Goal: Task Accomplishment & Management: Manage account settings

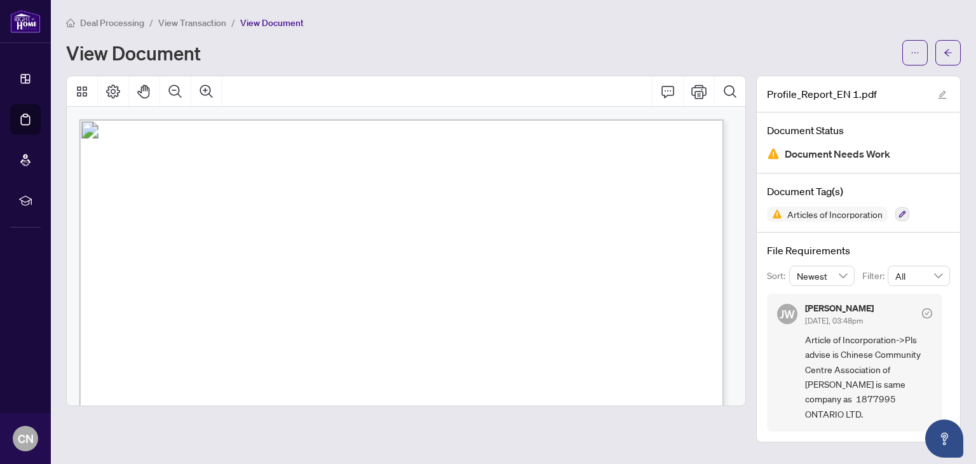
scroll to position [4322, 0]
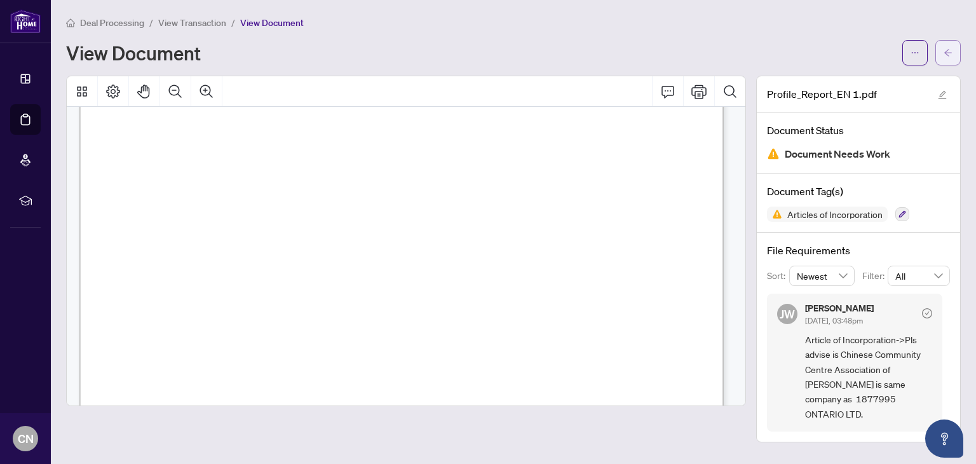
click at [946, 51] on icon "arrow-left" at bounding box center [949, 52] width 8 height 7
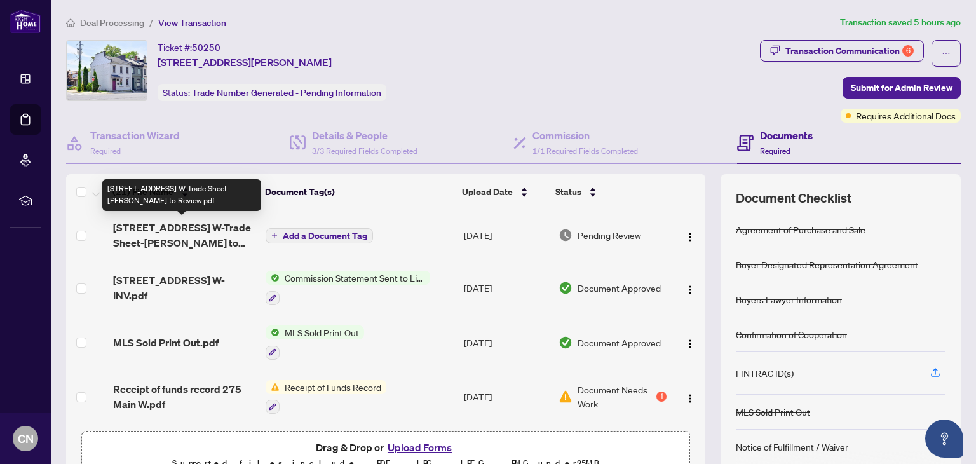
click at [153, 235] on span "[STREET_ADDRESS] W-Trade Sheet-[PERSON_NAME] to Review.pdf" at bounding box center [184, 235] width 143 height 31
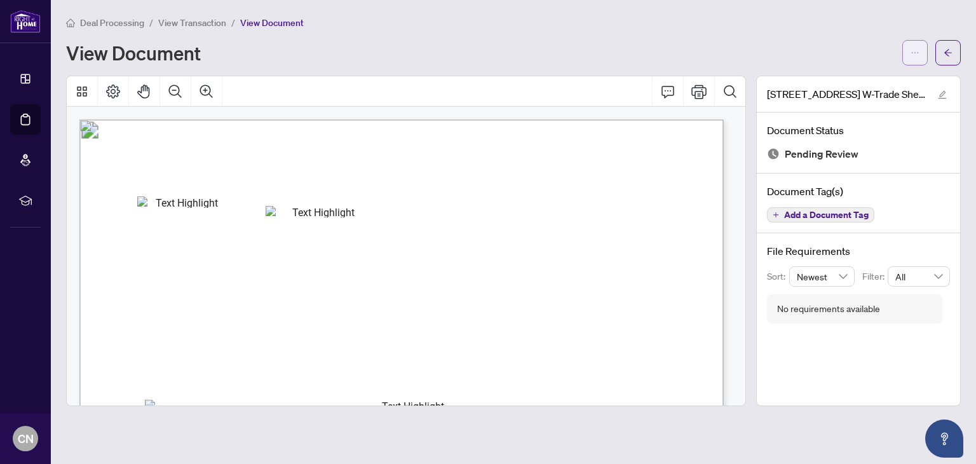
click at [913, 46] on span "button" at bounding box center [915, 53] width 9 height 20
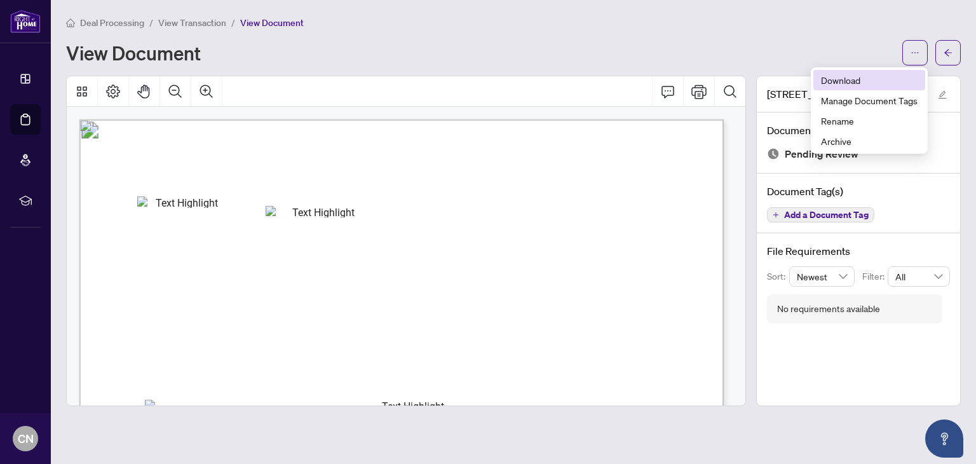
click at [848, 79] on span "Download" at bounding box center [869, 80] width 97 height 14
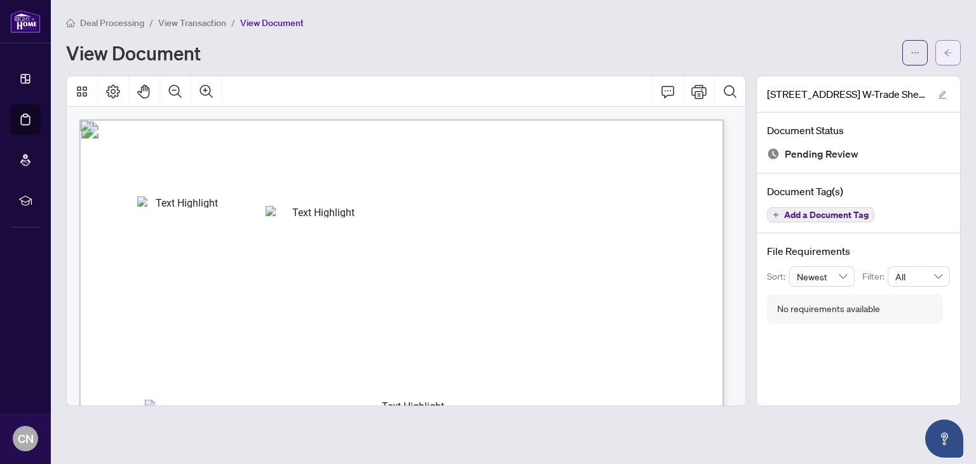
click at [944, 55] on icon "arrow-left" at bounding box center [948, 52] width 9 height 9
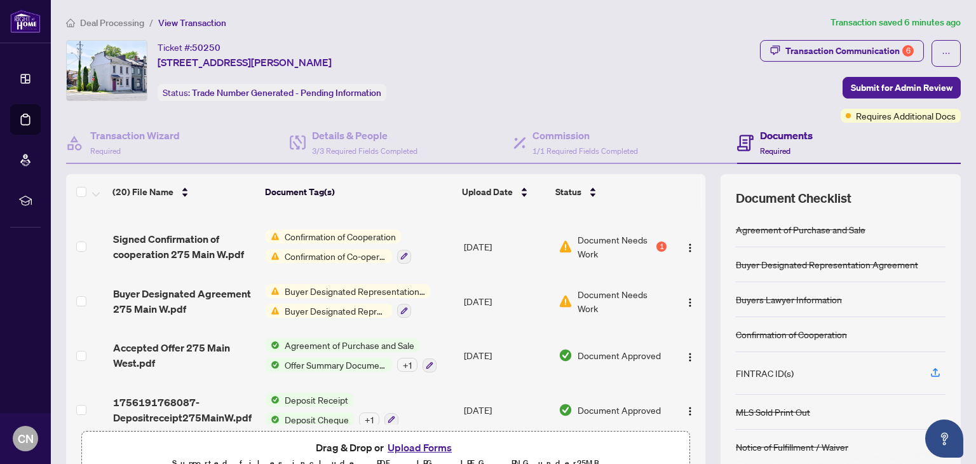
scroll to position [781, 0]
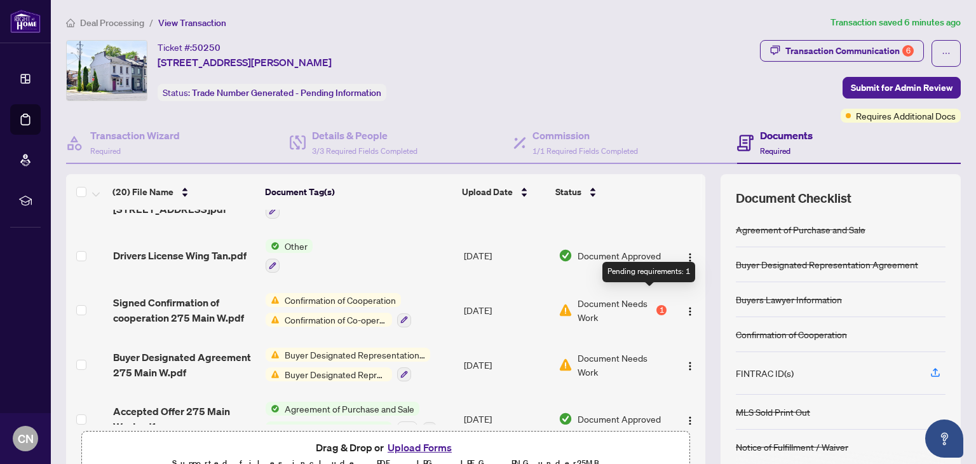
click at [657, 305] on div "1" at bounding box center [662, 310] width 10 height 10
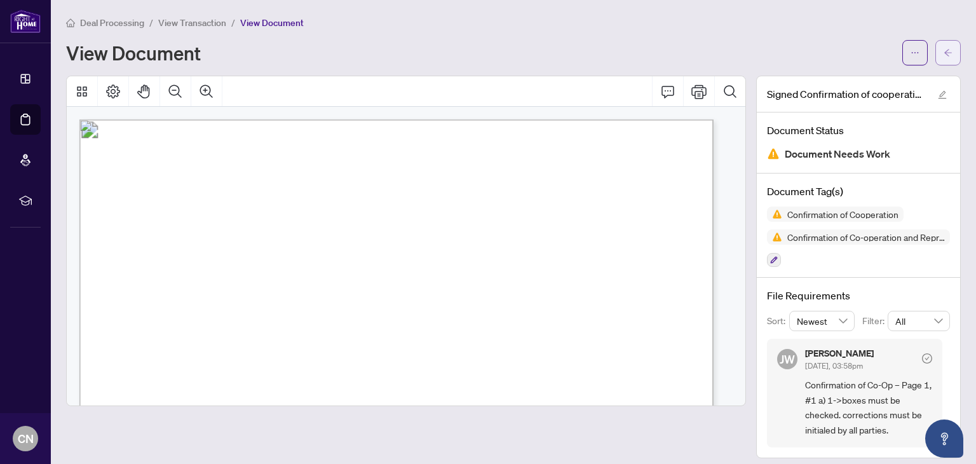
click at [944, 51] on icon "arrow-left" at bounding box center [948, 52] width 9 height 9
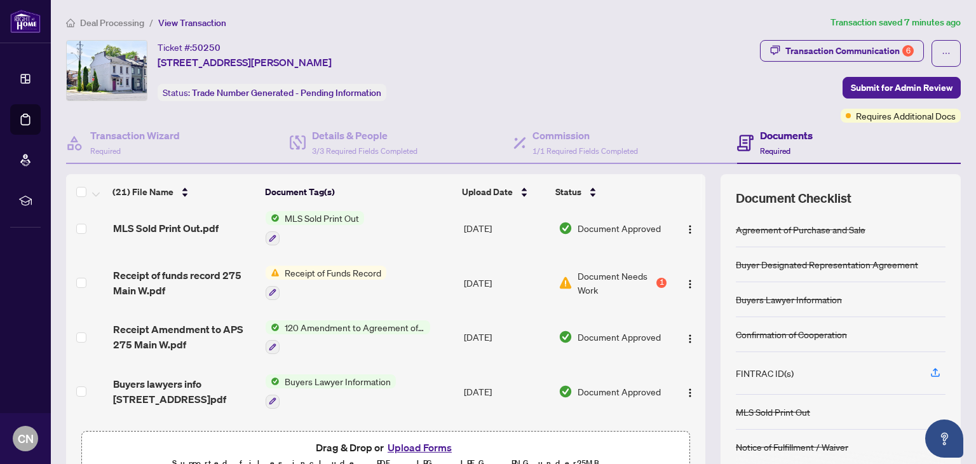
scroll to position [191, 0]
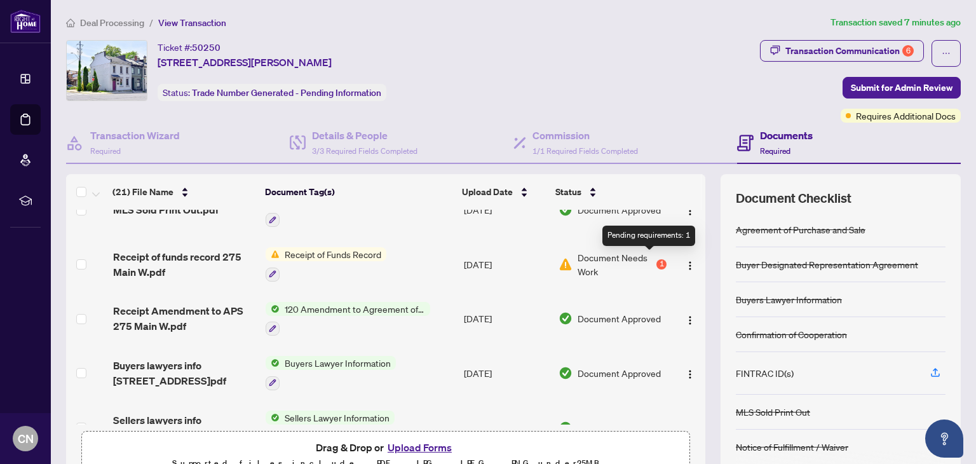
click at [657, 259] on div "1" at bounding box center [662, 264] width 10 height 10
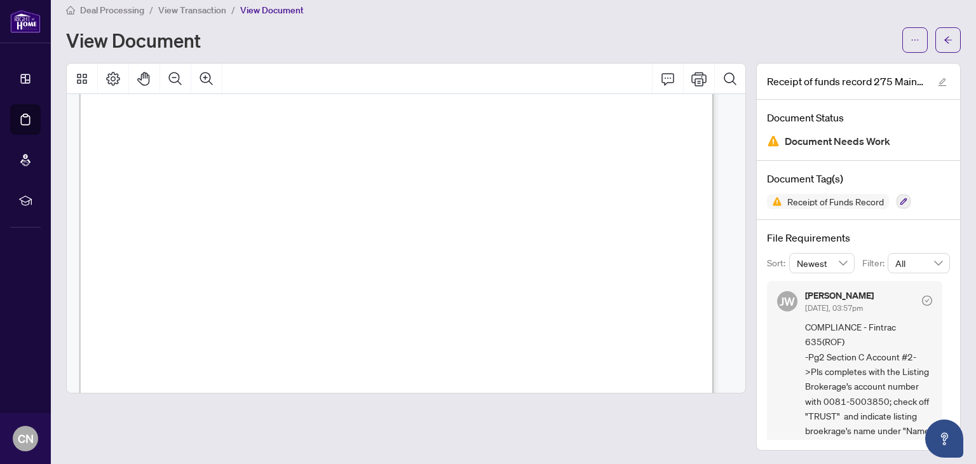
scroll to position [953, 0]
drag, startPoint x: 815, startPoint y: 397, endPoint x: 875, endPoint y: 392, distance: 60.0
click at [875, 392] on span "COMPLIANCE - Fintrac 635(ROF) -Pg2 Section C Account #2->Pls completes with the…" at bounding box center [868, 386] width 127 height 133
copy span "0081-5003850"
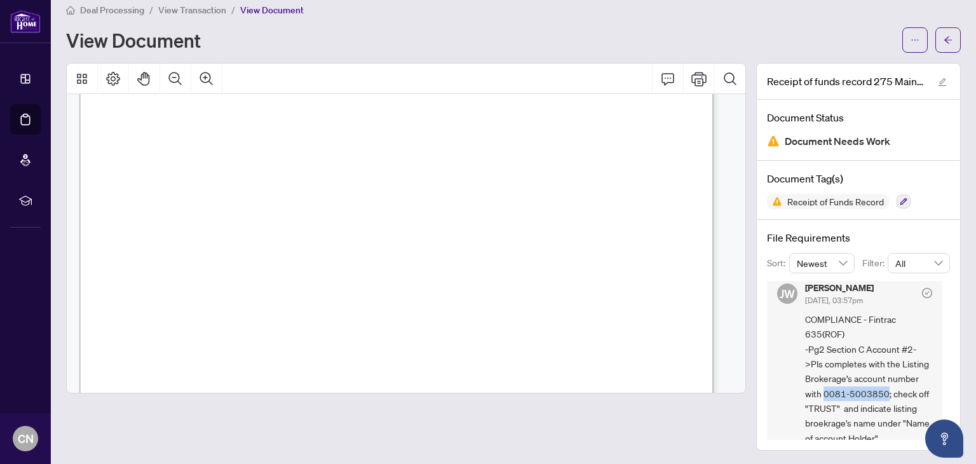
scroll to position [0, 0]
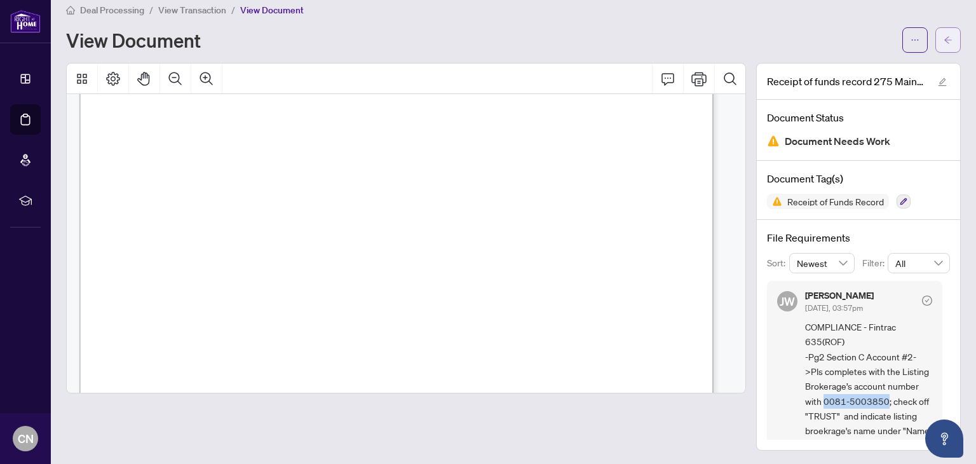
click at [944, 31] on span "button" at bounding box center [948, 40] width 9 height 20
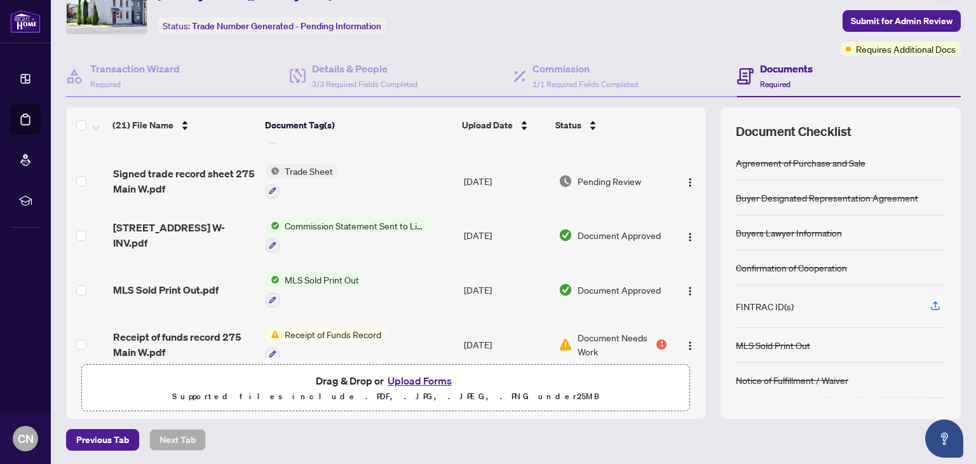
scroll to position [64, 0]
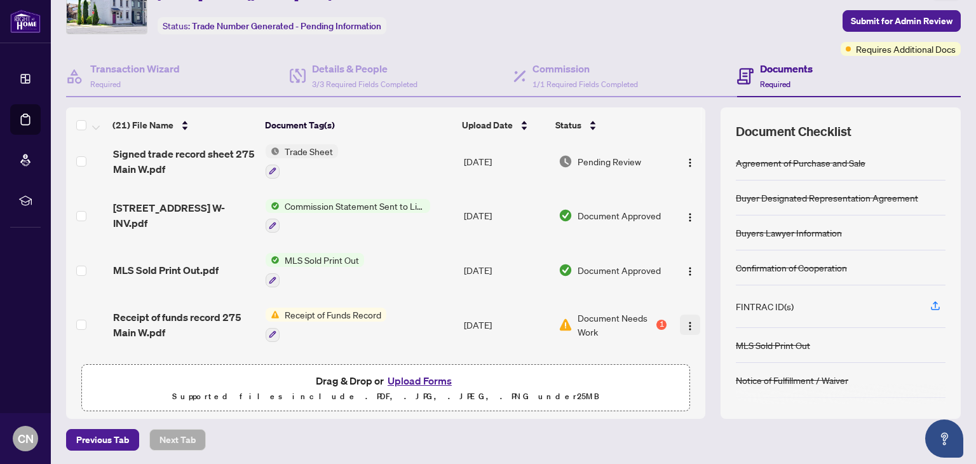
click at [685, 321] on img "button" at bounding box center [690, 326] width 10 height 10
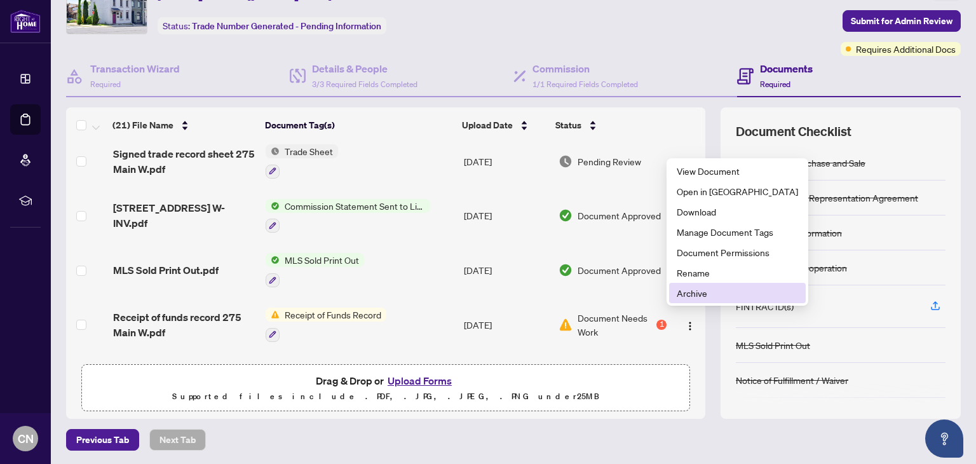
click at [683, 293] on span "Archive" at bounding box center [737, 293] width 121 height 14
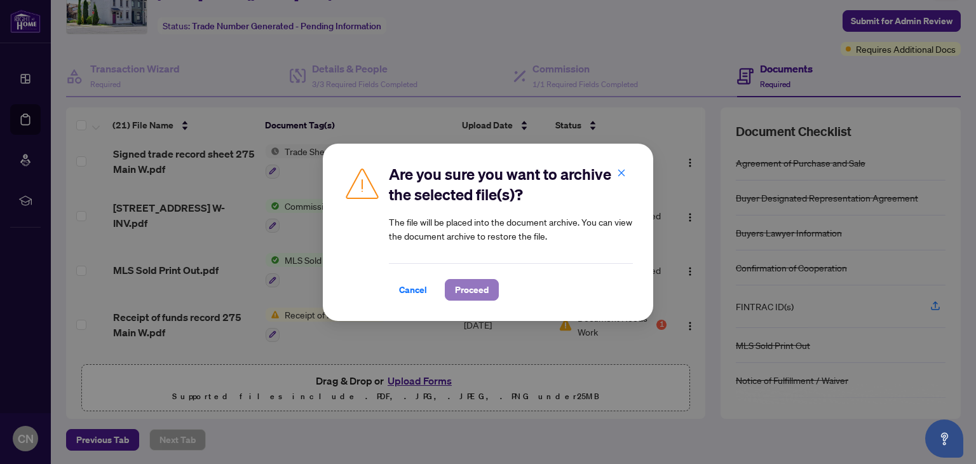
click at [468, 287] on span "Proceed" at bounding box center [472, 290] width 34 height 20
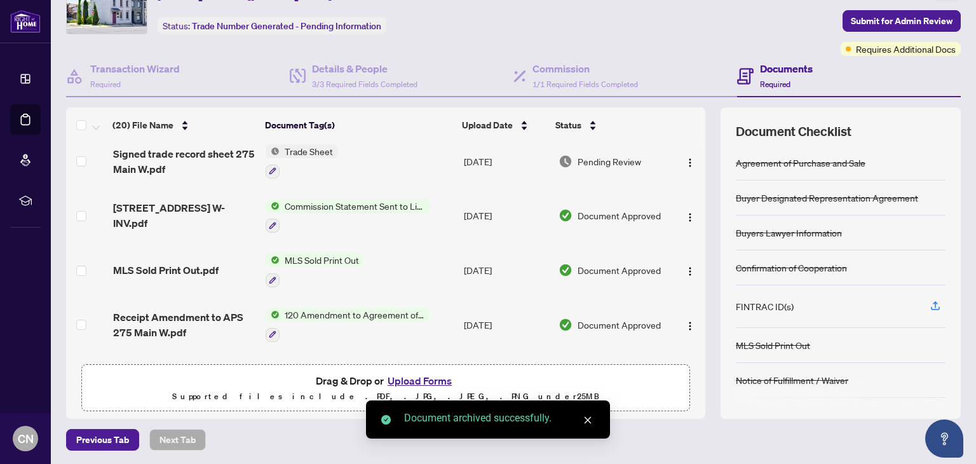
click at [421, 377] on button "Upload Forms" at bounding box center [420, 380] width 72 height 17
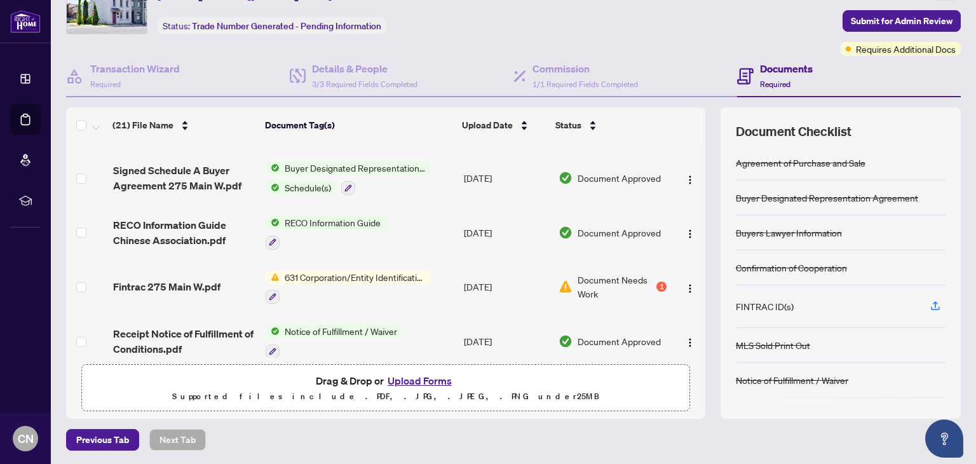
scroll to position [572, 0]
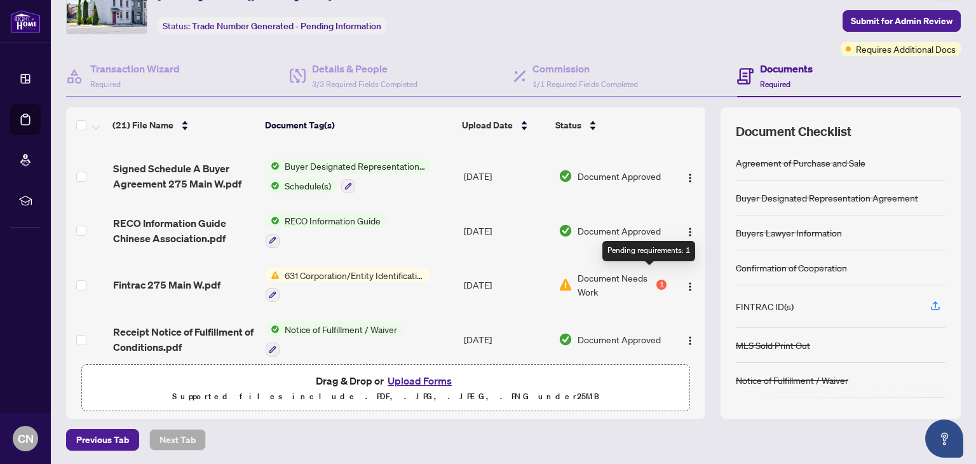
click at [657, 280] on div "1" at bounding box center [662, 285] width 10 height 10
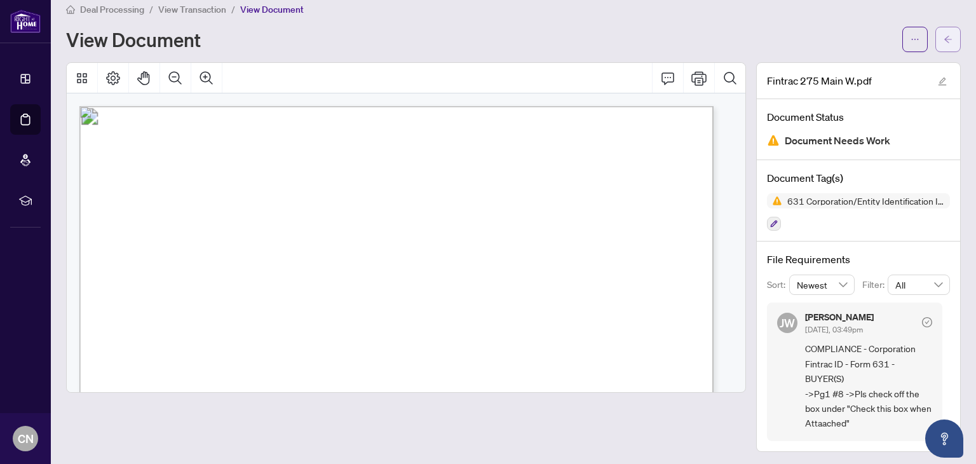
click at [944, 35] on icon "arrow-left" at bounding box center [948, 39] width 9 height 9
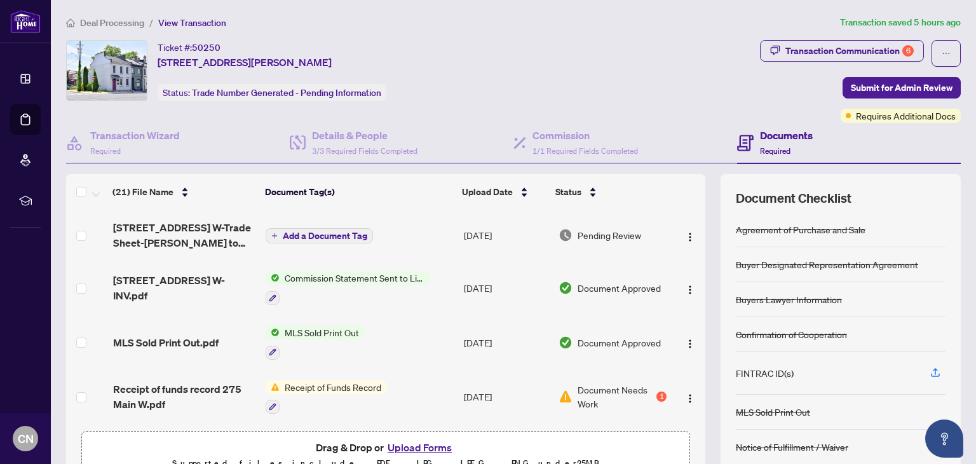
click at [318, 231] on span "Add a Document Tag" at bounding box center [325, 235] width 85 height 9
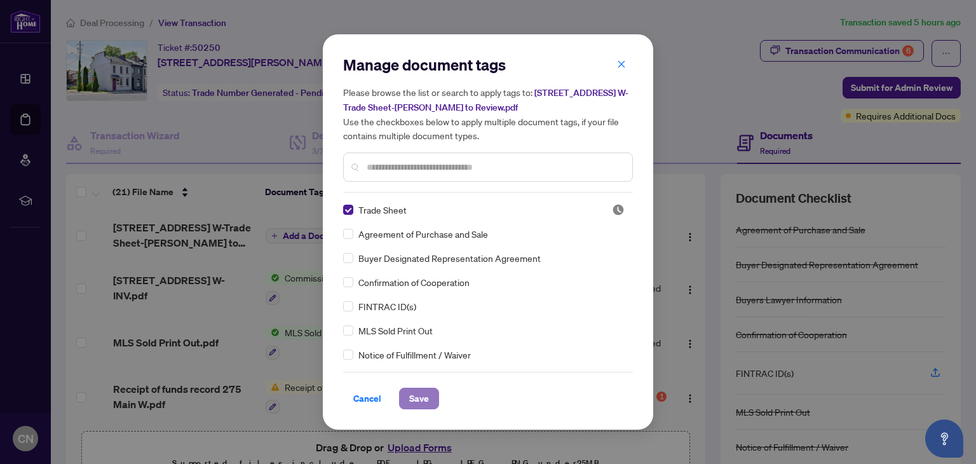
click at [415, 397] on span "Save" at bounding box center [419, 398] width 20 height 20
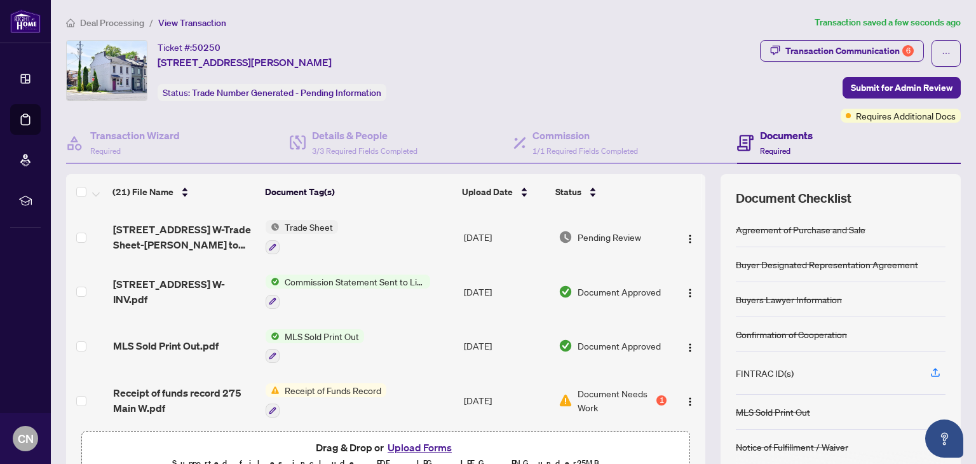
click at [305, 223] on span "Trade Sheet" at bounding box center [309, 227] width 58 height 14
click at [297, 282] on span "Trade Sheet" at bounding box center [271, 287] width 58 height 14
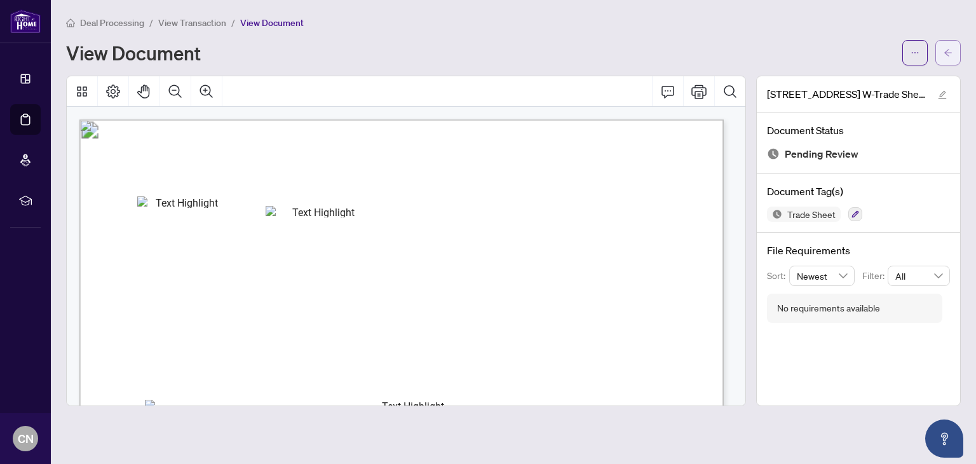
click at [940, 46] on button "button" at bounding box center [948, 52] width 25 height 25
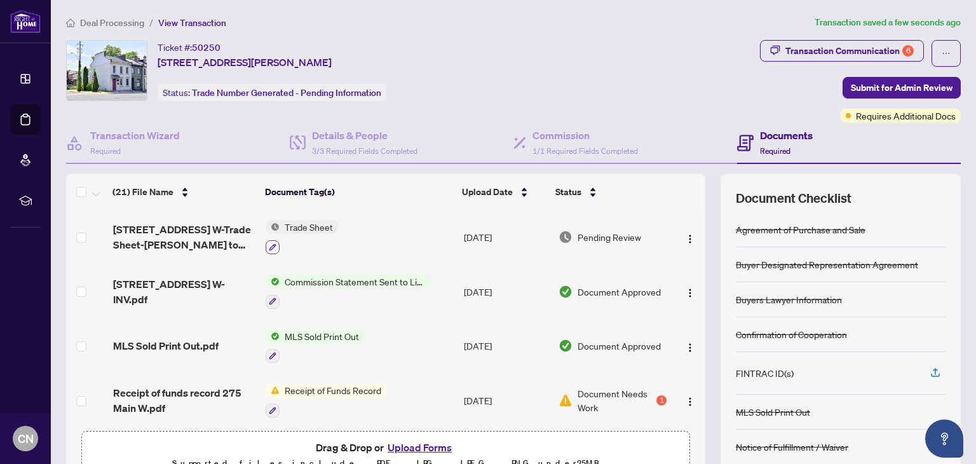
click at [269, 243] on icon "button" at bounding box center [273, 247] width 8 height 8
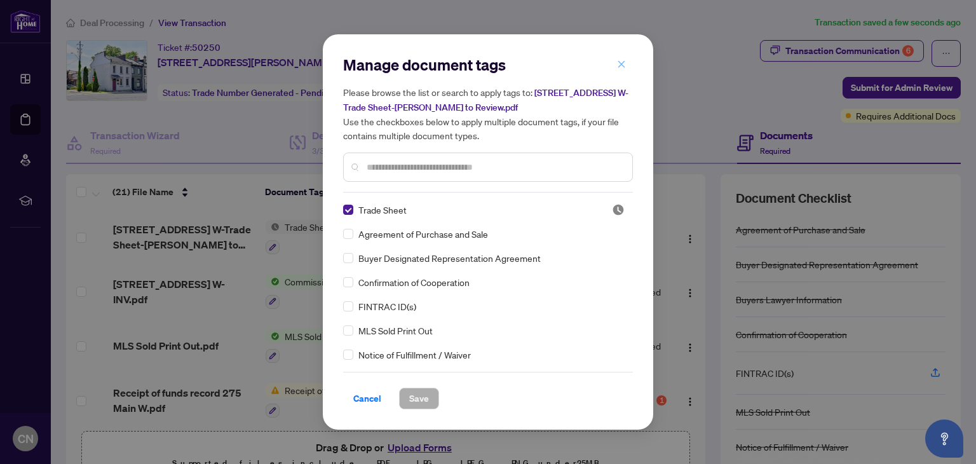
click at [623, 62] on icon "close" at bounding box center [621, 64] width 9 height 9
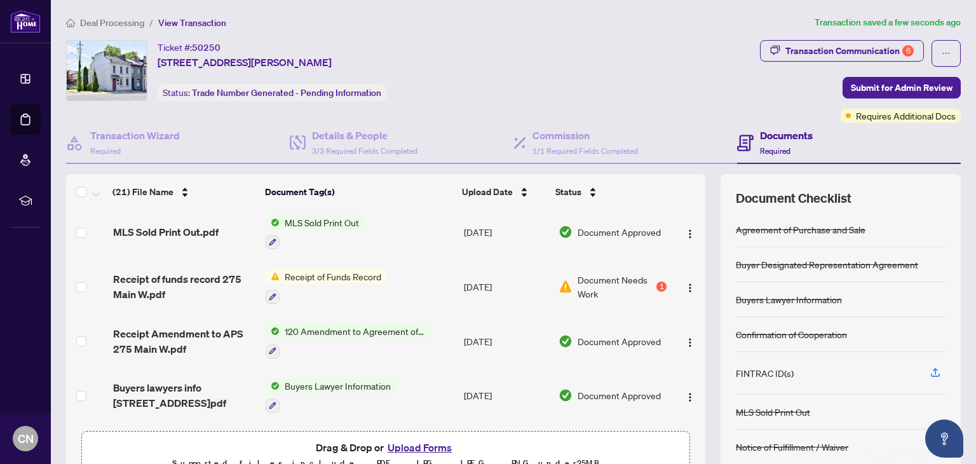
scroll to position [127, 0]
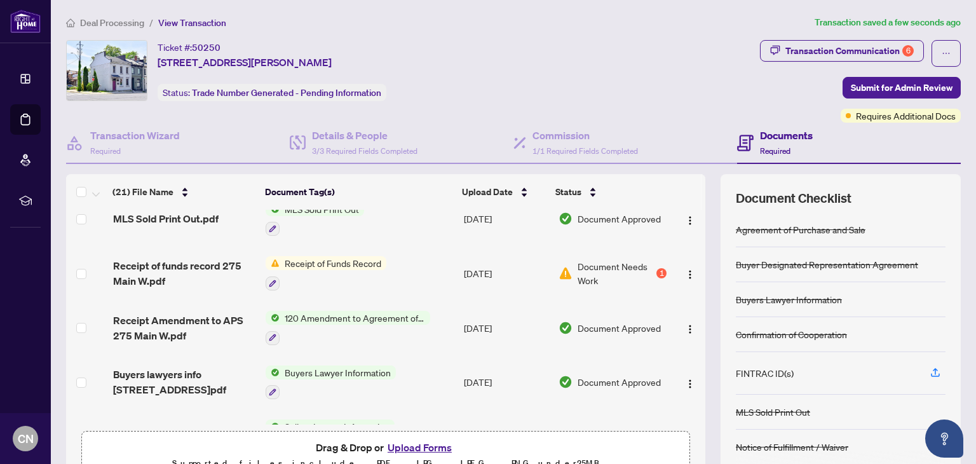
click at [411, 446] on button "Upload Forms" at bounding box center [420, 447] width 72 height 17
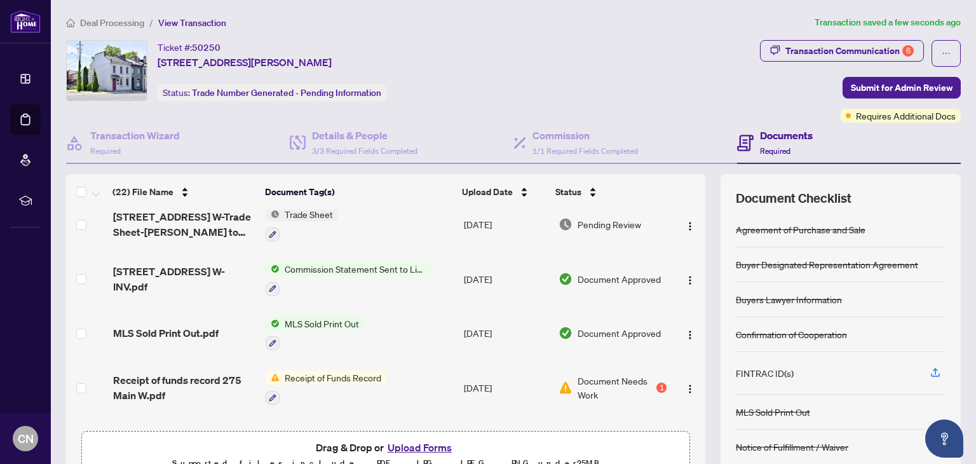
scroll to position [0, 0]
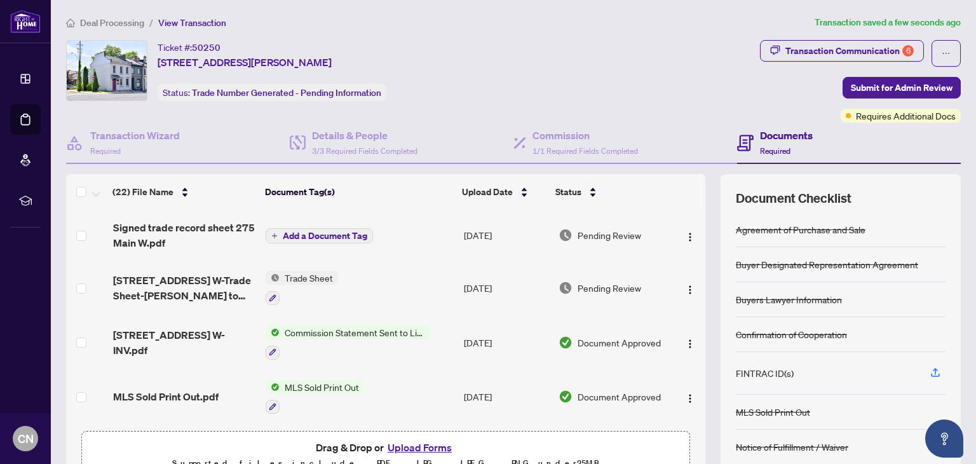
click at [337, 232] on span "Add a Document Tag" at bounding box center [325, 235] width 85 height 9
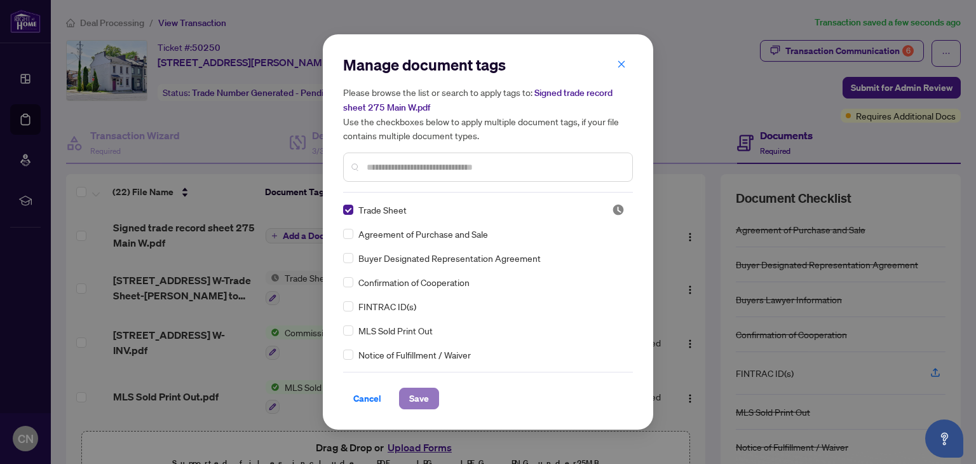
click at [423, 397] on span "Save" at bounding box center [419, 398] width 20 height 20
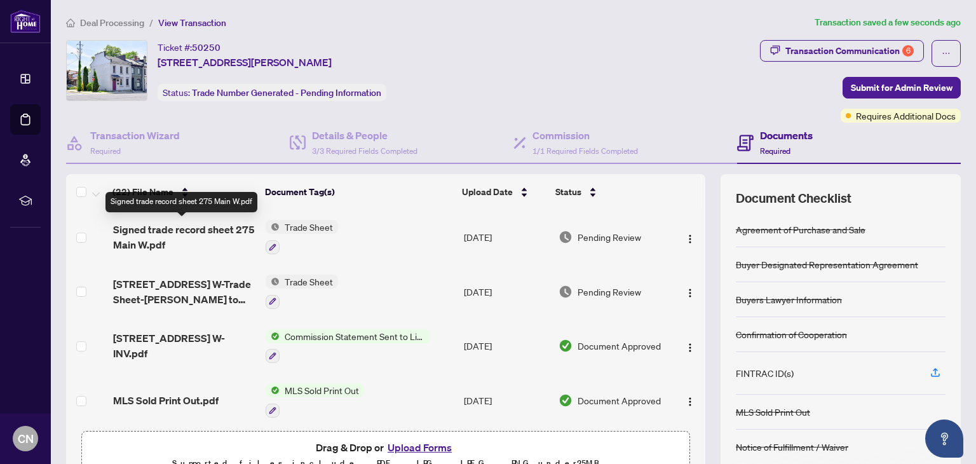
click at [154, 223] on span "Signed trade record sheet 275 Main W.pdf" at bounding box center [184, 237] width 143 height 31
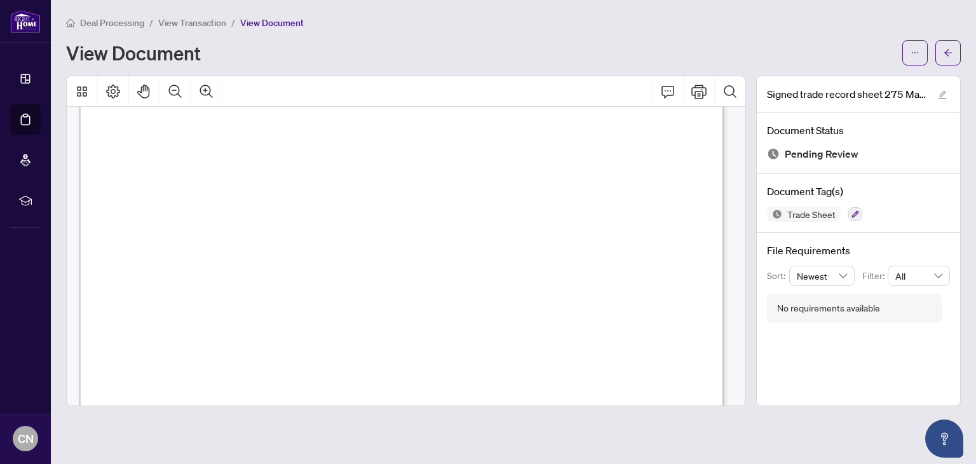
scroll to position [509, 0]
click at [760, 57] on div "View Document" at bounding box center [480, 53] width 829 height 20
click at [951, 53] on icon "arrow-left" at bounding box center [948, 52] width 9 height 9
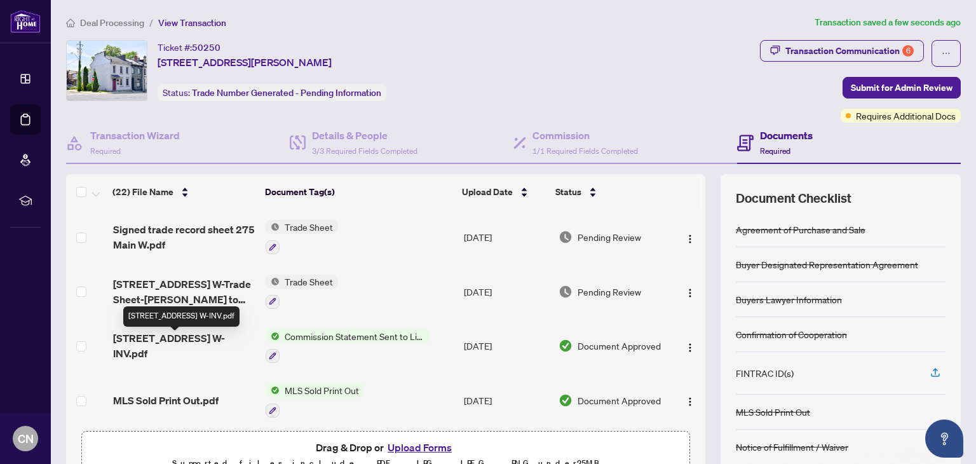
click at [188, 341] on span "[STREET_ADDRESS] W-INV.pdf" at bounding box center [184, 346] width 143 height 31
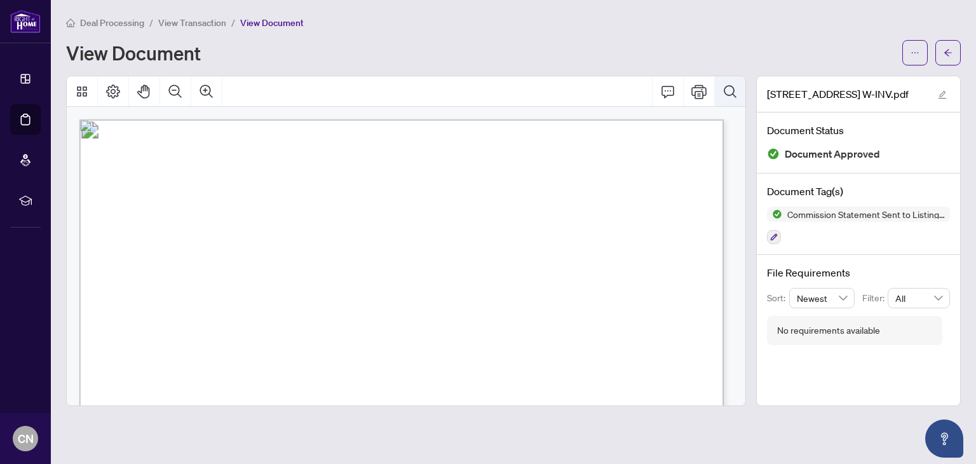
click at [733, 90] on icon "Search Document" at bounding box center [730, 91] width 15 height 15
drag, startPoint x: 762, startPoint y: 35, endPoint x: 822, endPoint y: 50, distance: 61.7
click at [763, 35] on div "Deal Processing / View Transaction / View Document View Document" at bounding box center [513, 40] width 895 height 50
click at [950, 53] on icon "arrow-left" at bounding box center [948, 52] width 9 height 9
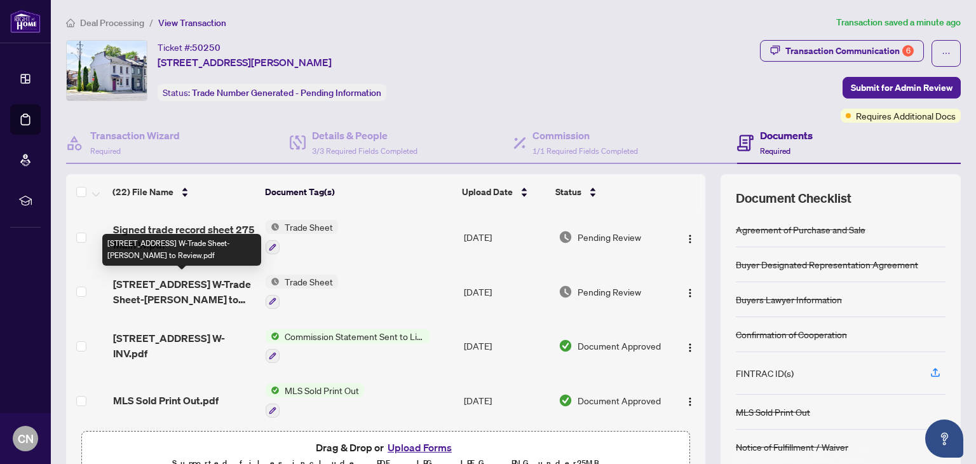
click at [155, 285] on span "275 MAIN Street W-Trade Sheet-Carole to Review.pdf" at bounding box center [184, 292] width 143 height 31
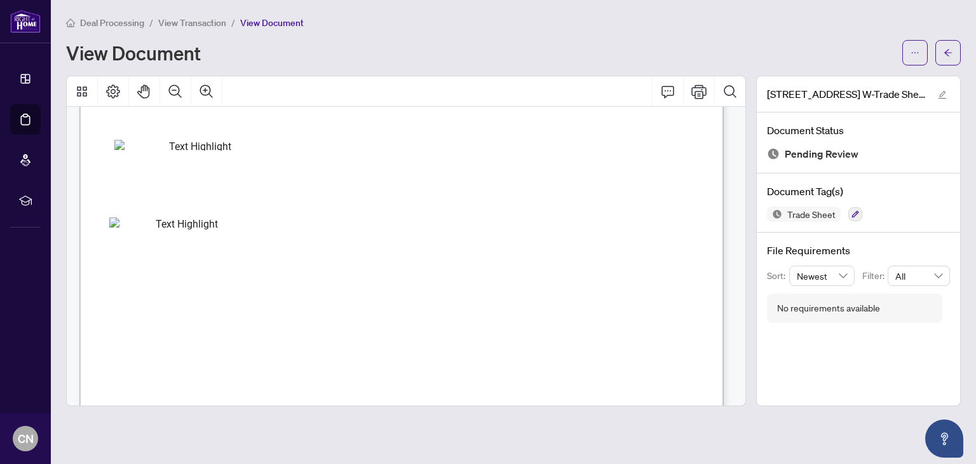
scroll to position [445, 0]
click at [944, 49] on icon "arrow-left" at bounding box center [948, 52] width 9 height 9
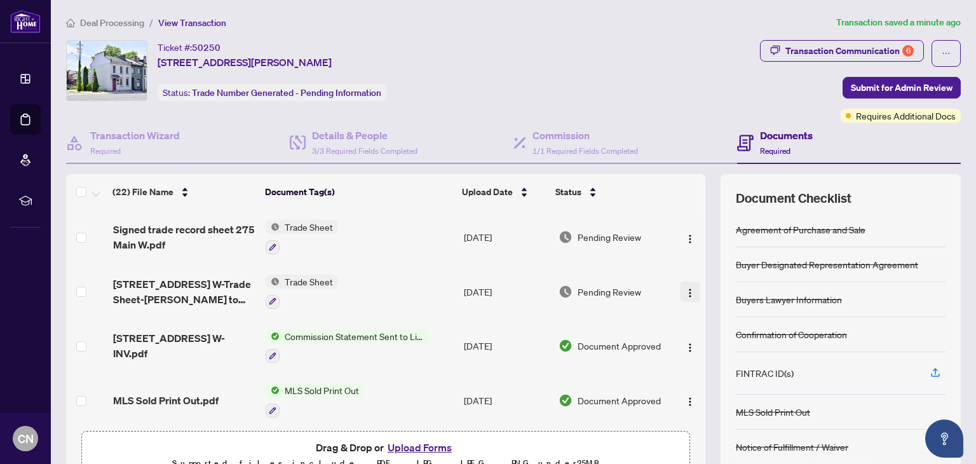
click at [680, 289] on button "button" at bounding box center [690, 292] width 20 height 20
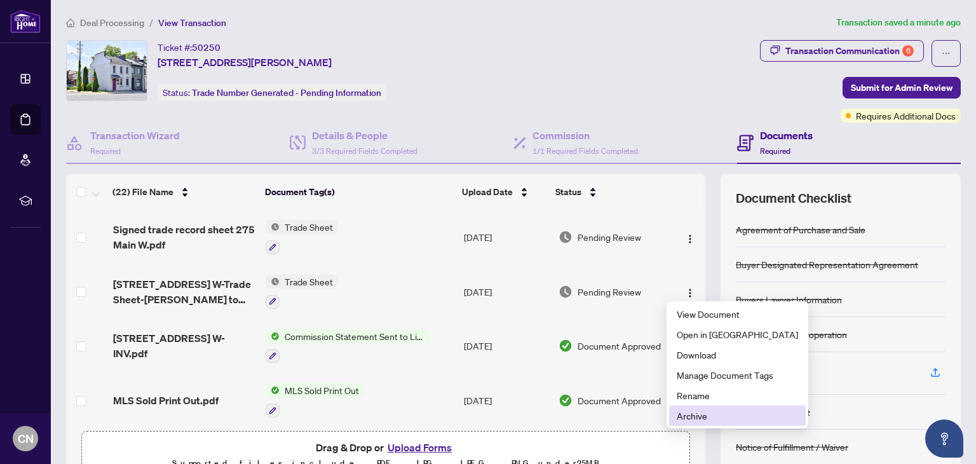
click at [697, 414] on span "Archive" at bounding box center [737, 416] width 121 height 14
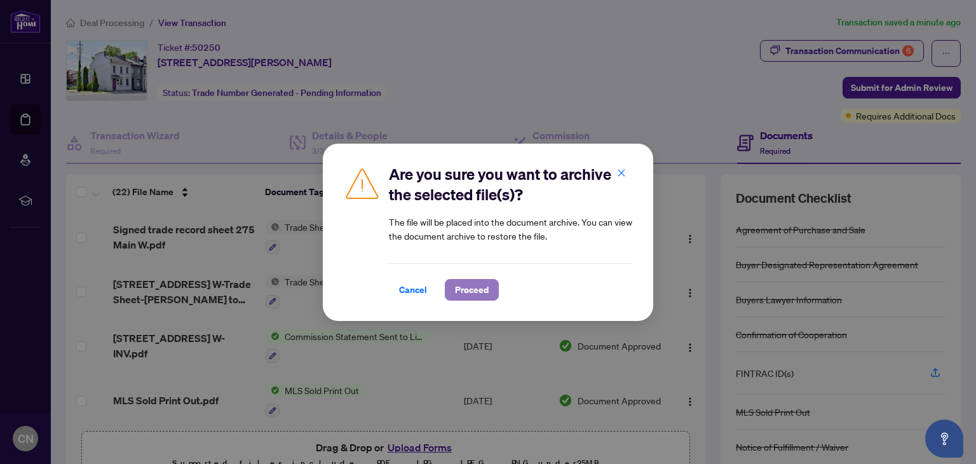
click at [483, 285] on span "Proceed" at bounding box center [472, 290] width 34 height 20
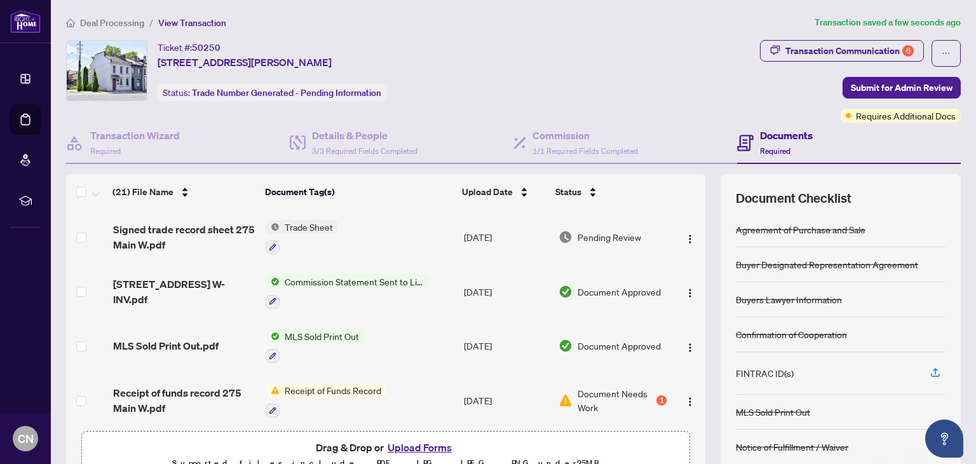
scroll to position [67, 0]
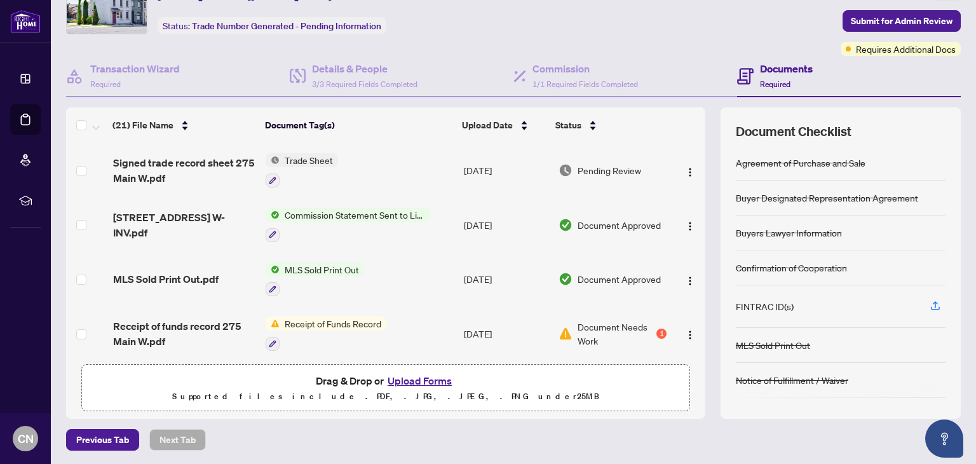
click at [341, 317] on span "Receipt of Funds Record" at bounding box center [333, 324] width 107 height 14
click at [204, 319] on span "Receipt of funds record 275 Main W.pdf" at bounding box center [184, 333] width 143 height 31
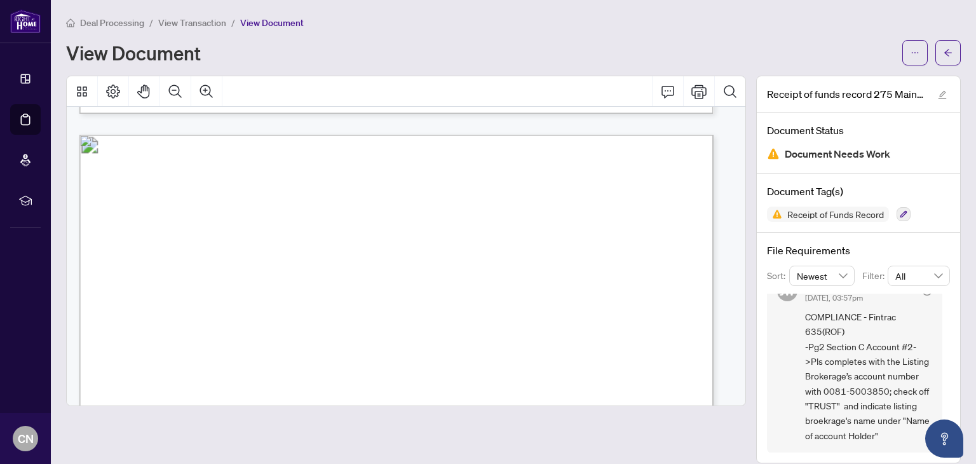
scroll to position [890, 0]
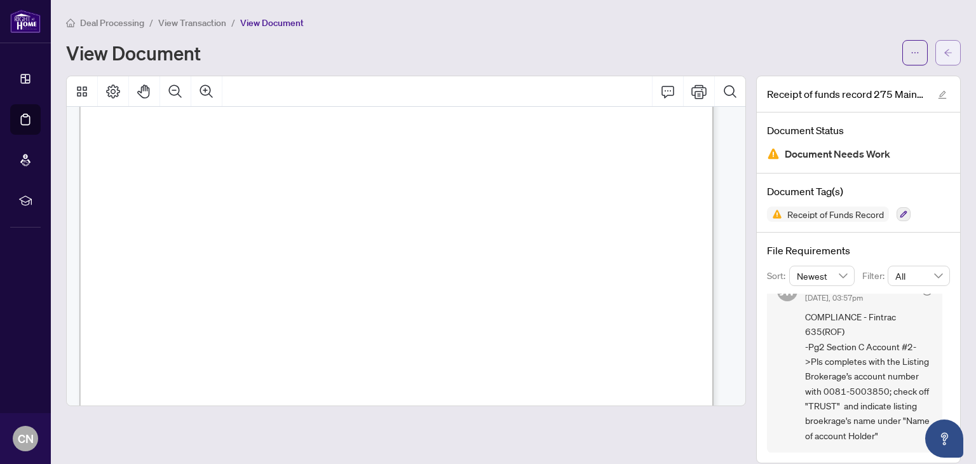
click at [943, 55] on button "button" at bounding box center [948, 52] width 25 height 25
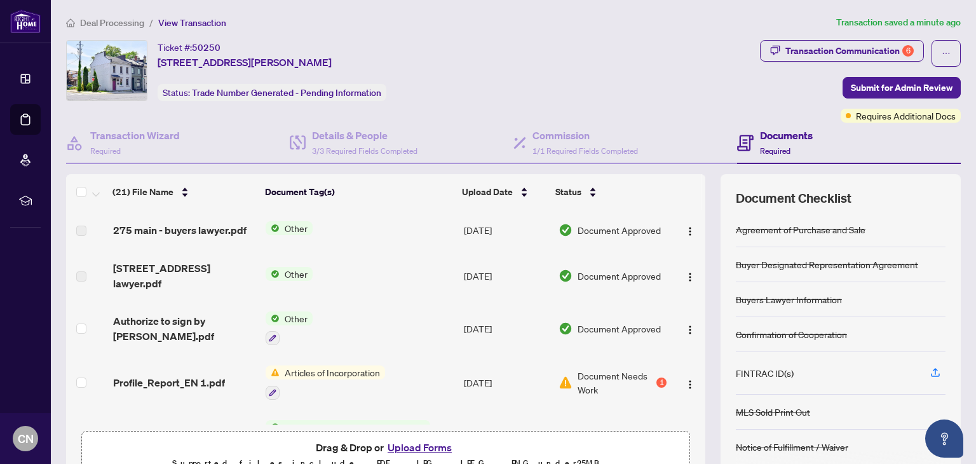
scroll to position [509, 0]
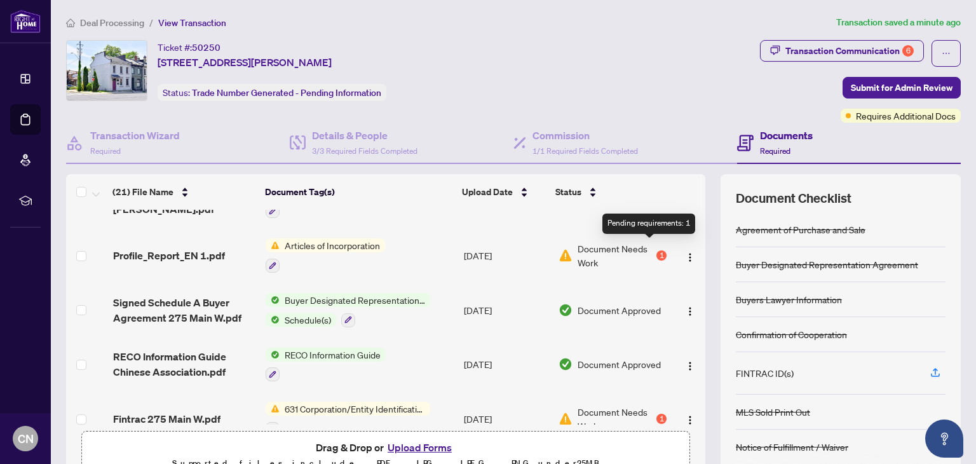
click at [657, 250] on div "1" at bounding box center [662, 255] width 10 height 10
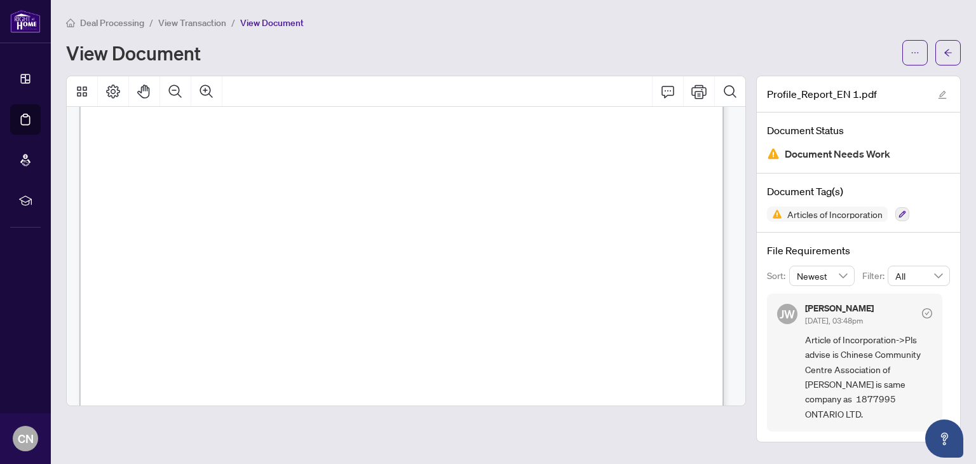
scroll to position [2606, 0]
click at [946, 51] on icon "arrow-left" at bounding box center [949, 52] width 8 height 7
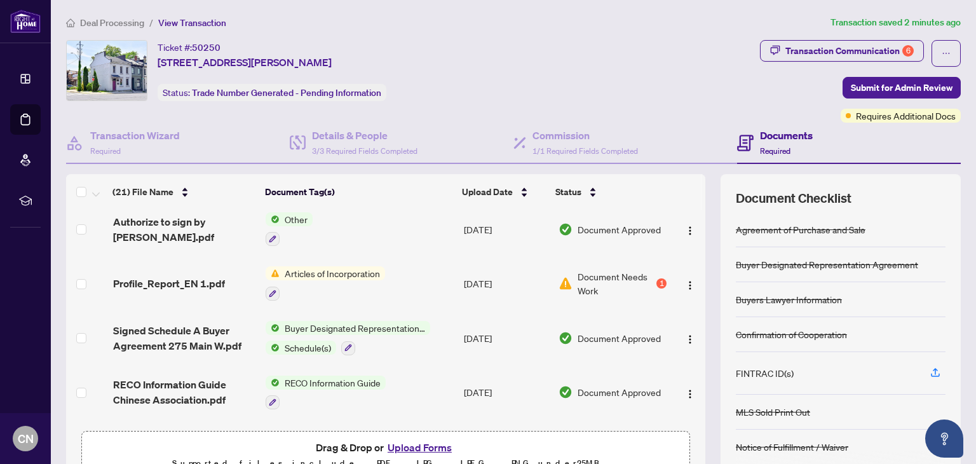
scroll to position [509, 0]
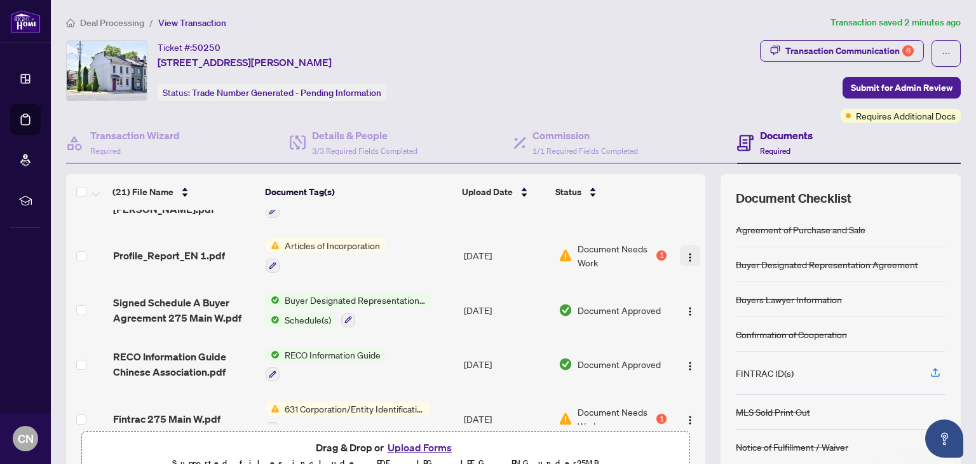
click at [685, 252] on img "button" at bounding box center [690, 257] width 10 height 10
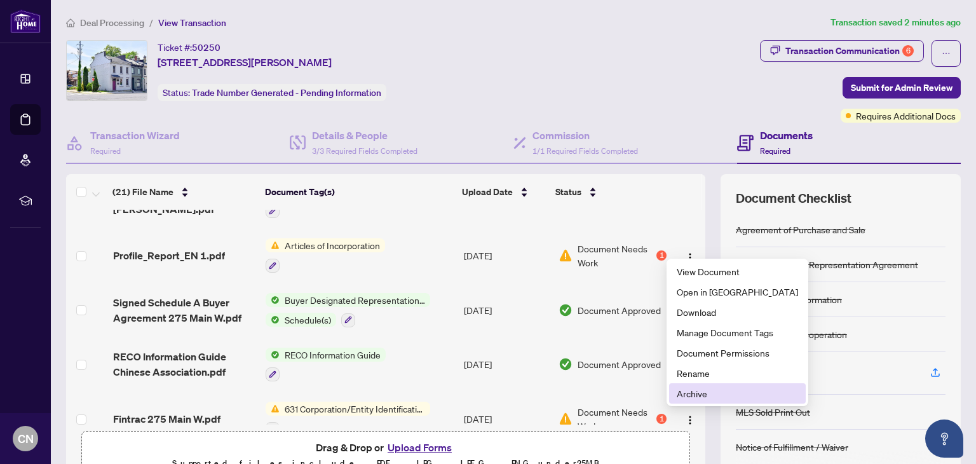
click at [692, 392] on span "Archive" at bounding box center [737, 393] width 121 height 14
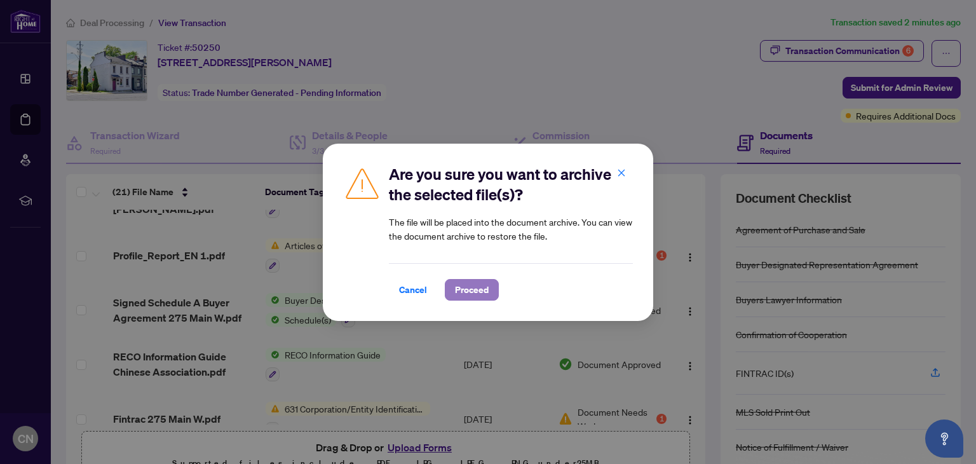
click at [482, 285] on span "Proceed" at bounding box center [472, 290] width 34 height 20
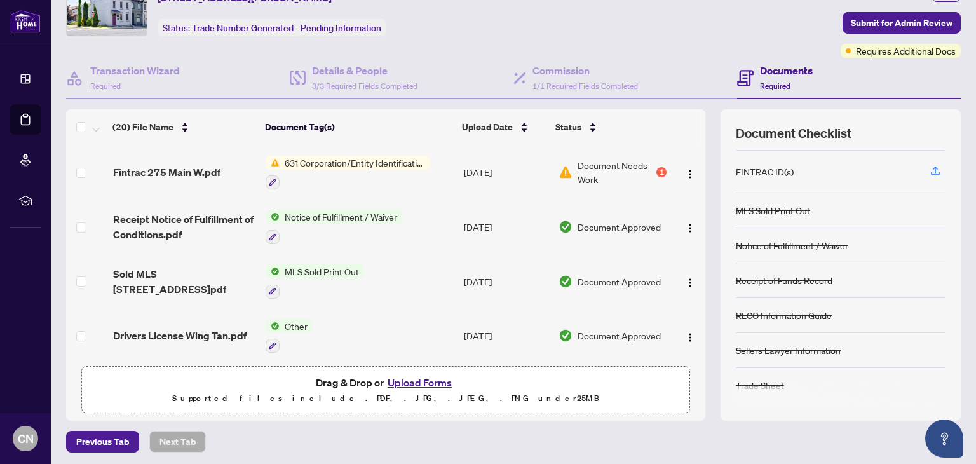
scroll to position [67, 0]
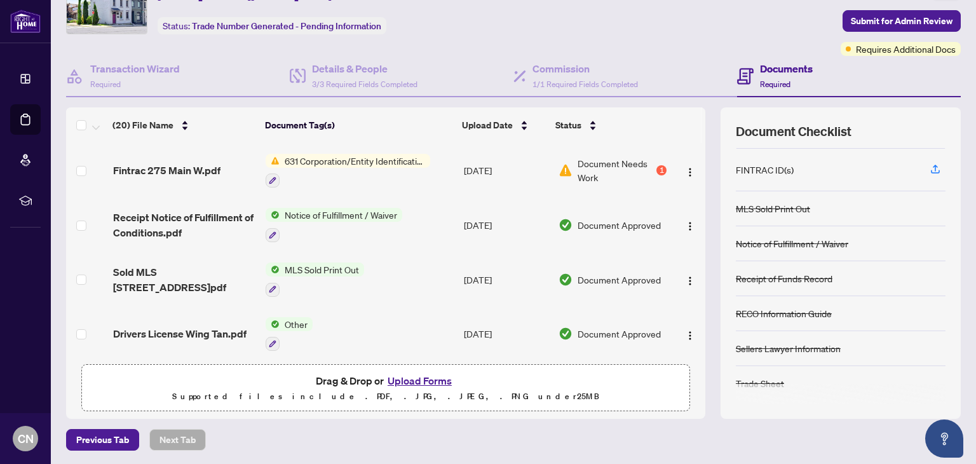
click at [419, 376] on button "Upload Forms" at bounding box center [420, 380] width 72 height 17
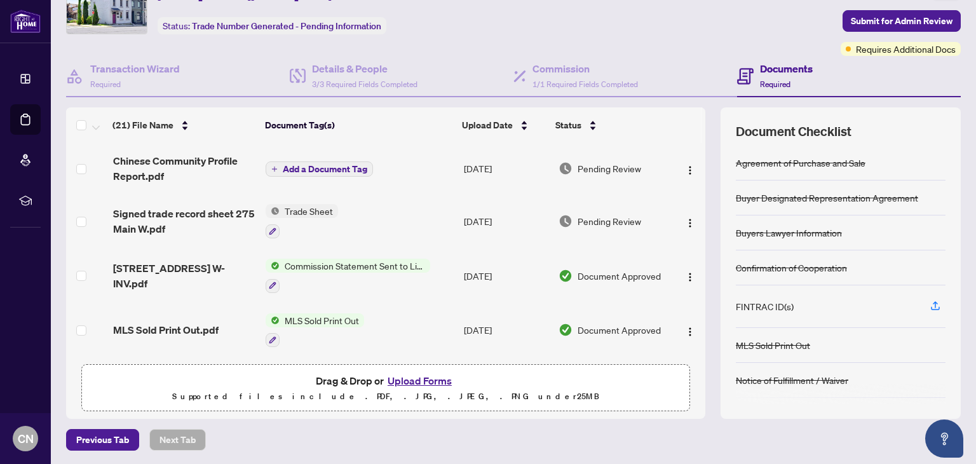
scroll to position [3, 0]
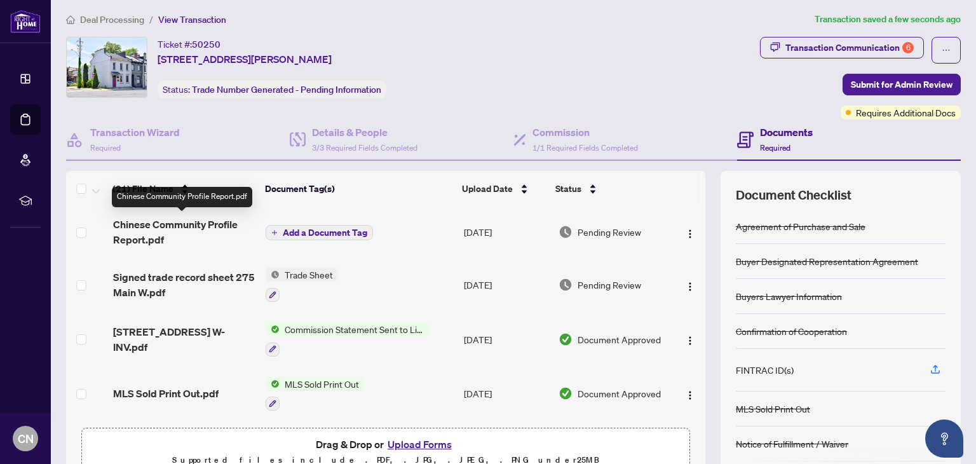
click at [163, 220] on span "Chinese Community Profile Report.pdf" at bounding box center [184, 232] width 143 height 31
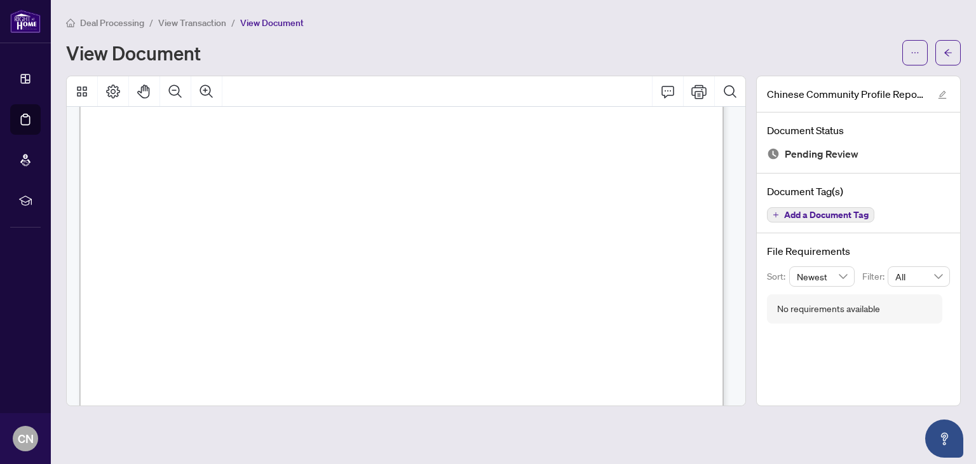
scroll to position [191, 0]
click at [957, 49] on button "button" at bounding box center [948, 52] width 25 height 25
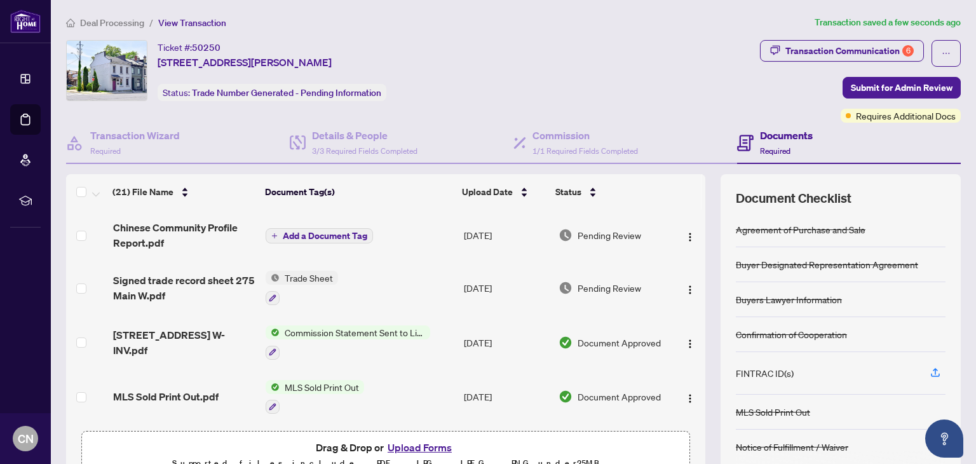
click at [308, 231] on span "Add a Document Tag" at bounding box center [325, 235] width 85 height 9
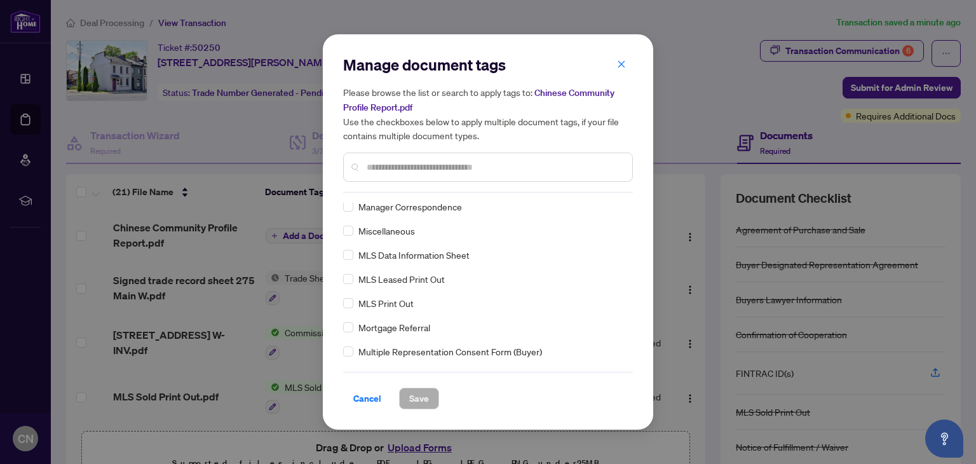
scroll to position [834, 0]
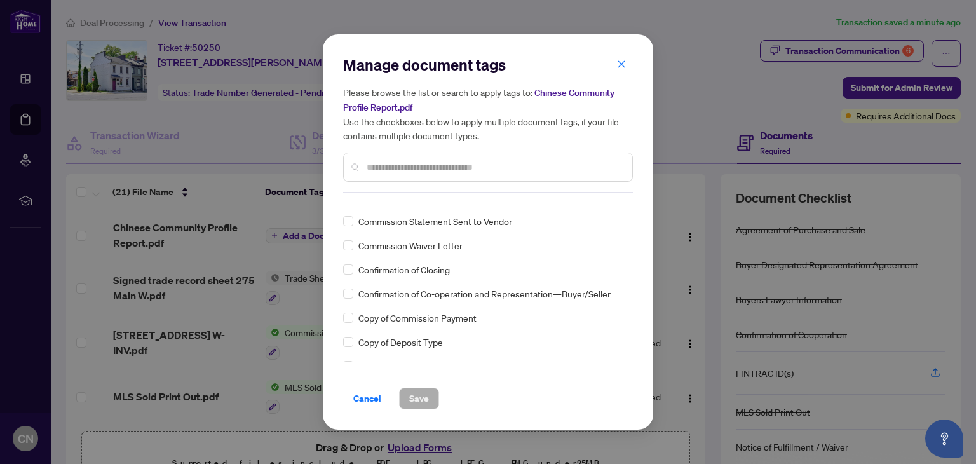
click at [673, 36] on div "Manage document tags Please browse the list or search to apply tags to: Chinese…" at bounding box center [488, 232] width 976 height 464
click at [618, 64] on icon "close" at bounding box center [621, 64] width 9 height 9
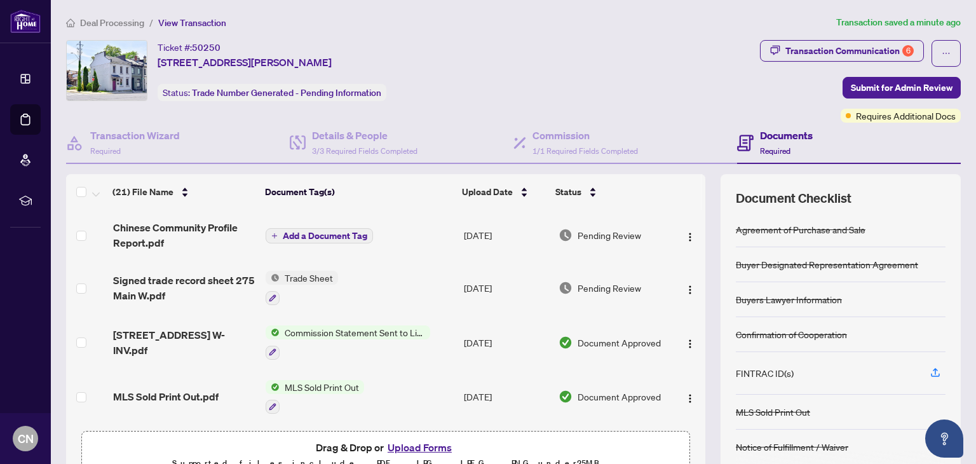
drag, startPoint x: 314, startPoint y: 232, endPoint x: 417, endPoint y: 255, distance: 105.5
click at [315, 232] on span "Add a Document Tag" at bounding box center [325, 235] width 85 height 9
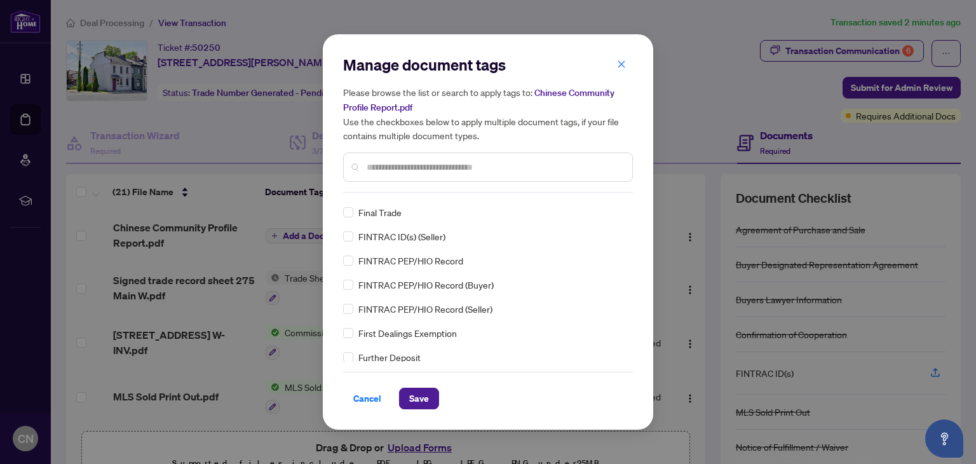
scroll to position [0, 0]
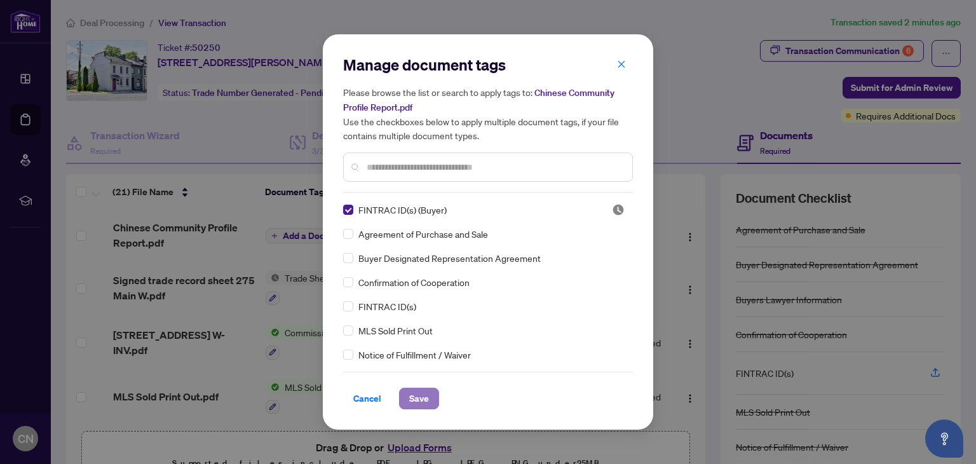
click at [423, 394] on span "Save" at bounding box center [419, 398] width 20 height 20
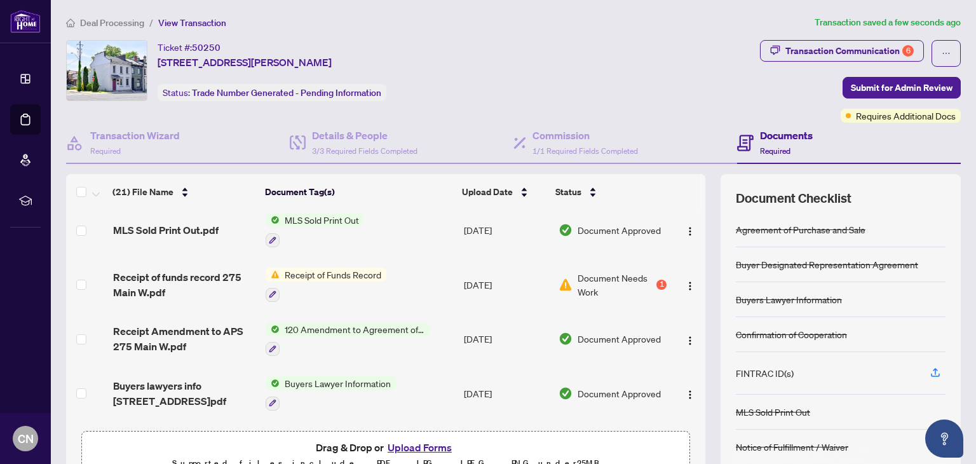
scroll to position [191, 0]
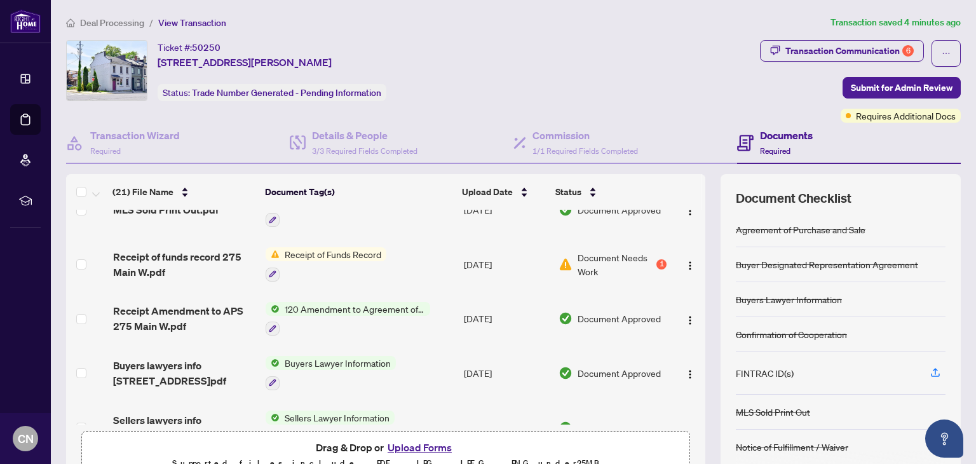
click at [317, 247] on span "Receipt of Funds Record" at bounding box center [333, 254] width 107 height 14
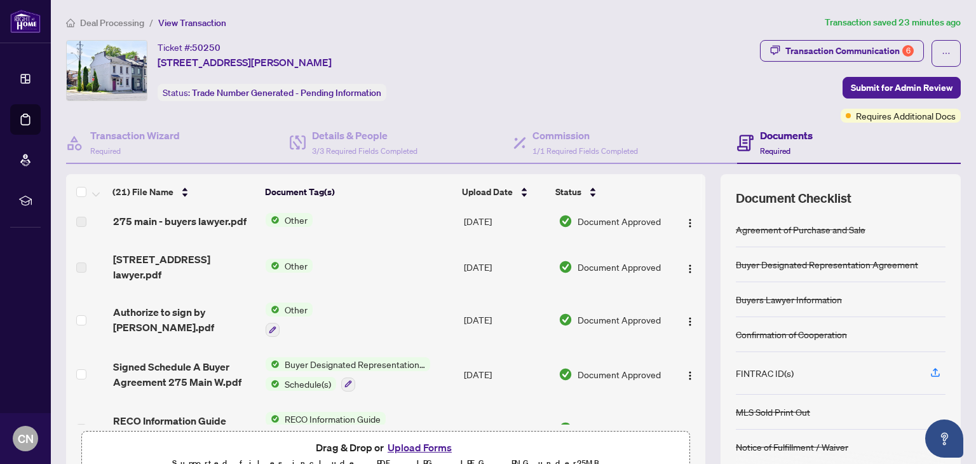
scroll to position [445, 0]
click at [416, 443] on button "Upload Forms" at bounding box center [420, 447] width 72 height 17
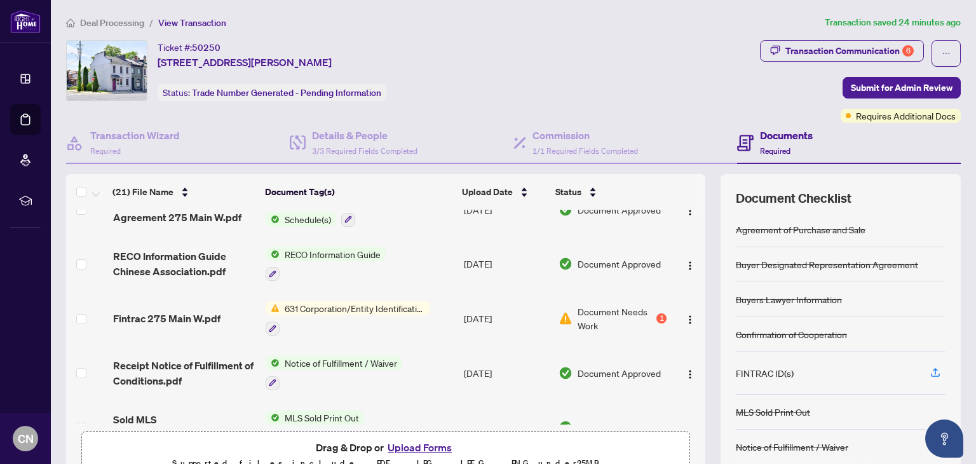
scroll to position [636, 0]
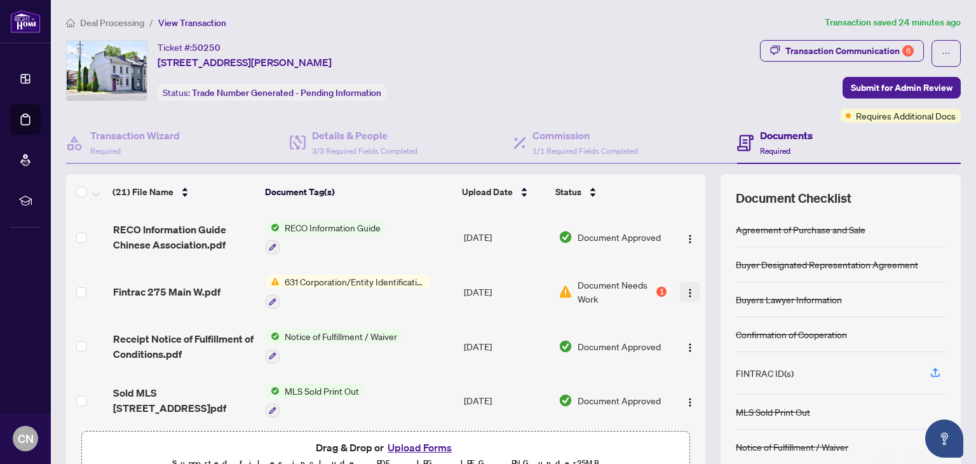
click at [685, 288] on img "button" at bounding box center [690, 293] width 10 height 10
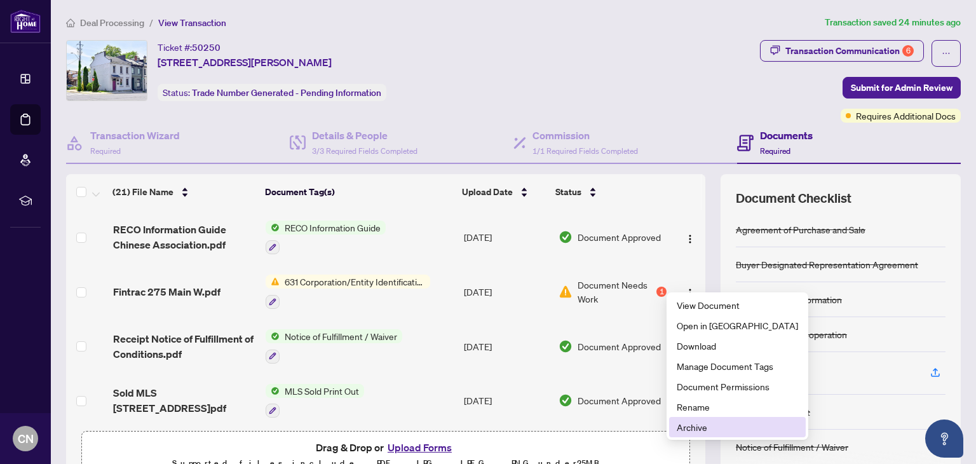
click at [702, 430] on span "Archive" at bounding box center [737, 427] width 121 height 14
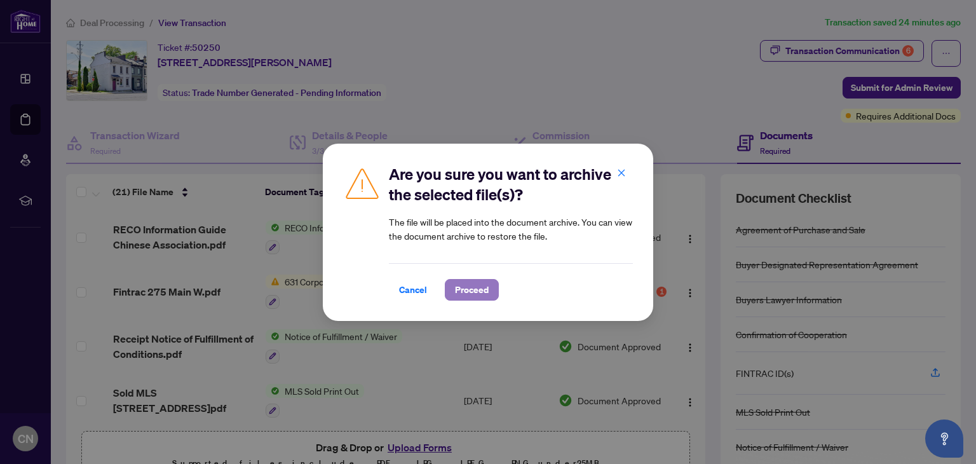
click at [481, 290] on span "Proceed" at bounding box center [472, 290] width 34 height 20
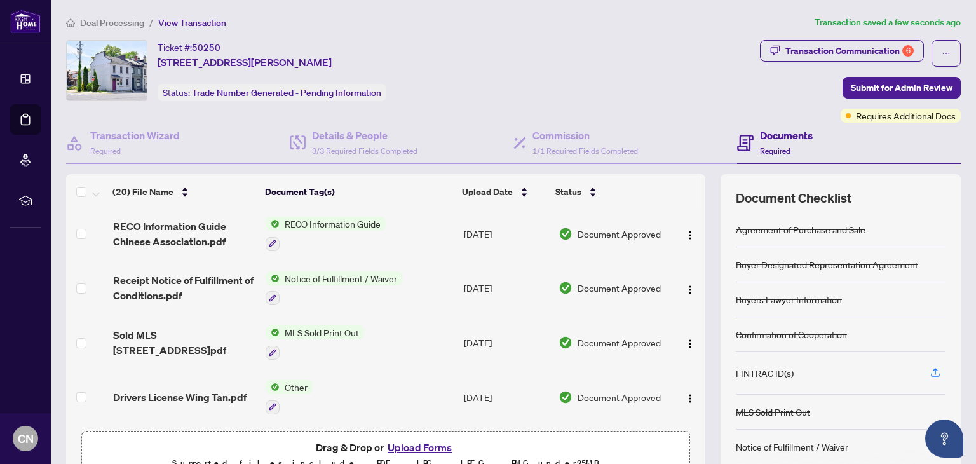
click at [418, 446] on button "Upload Forms" at bounding box center [420, 447] width 72 height 17
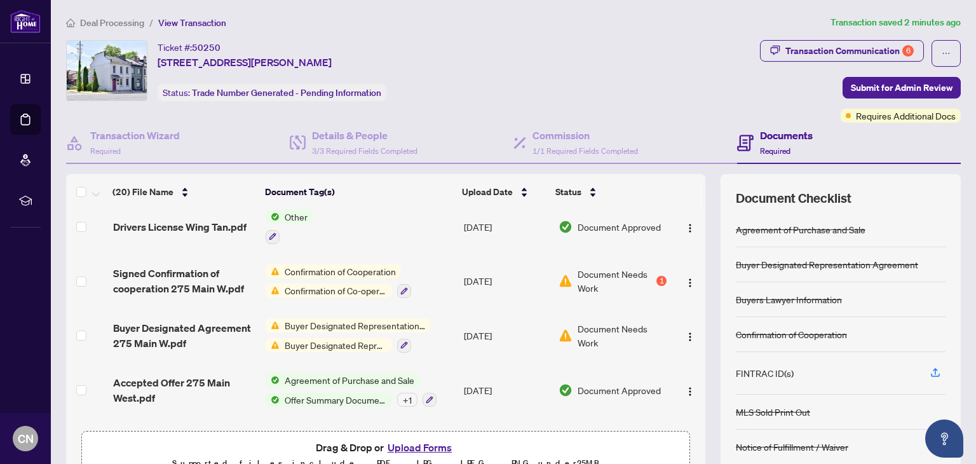
scroll to position [826, 0]
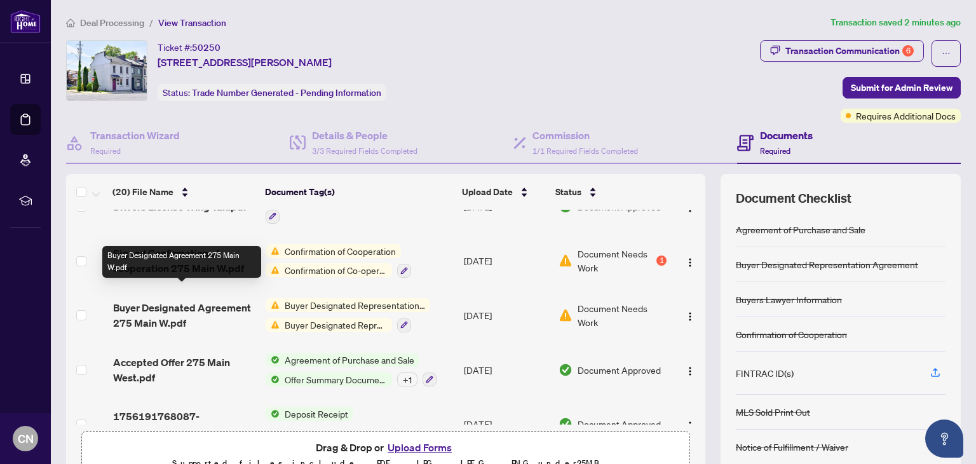
click at [191, 300] on span "Buyer Designated Agreement 275 Main W.pdf" at bounding box center [184, 315] width 143 height 31
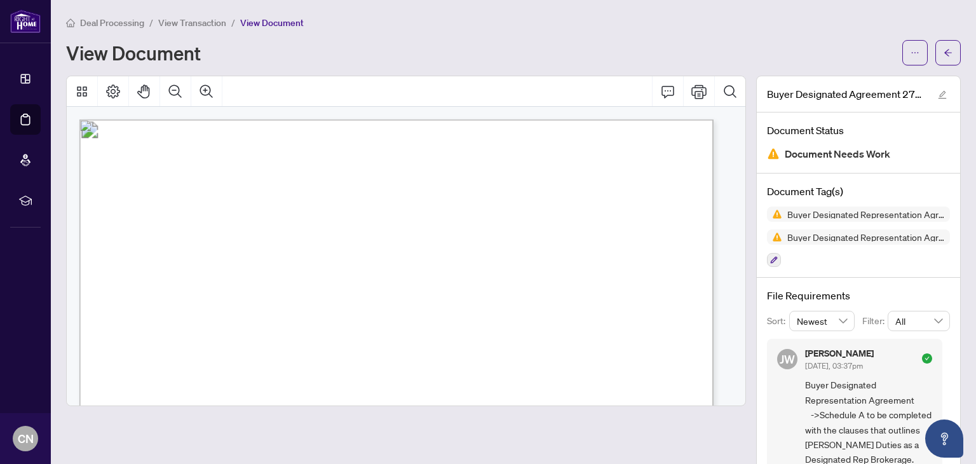
click at [650, 54] on div "View Document" at bounding box center [480, 53] width 829 height 20
click at [944, 53] on icon "arrow-left" at bounding box center [948, 52] width 9 height 9
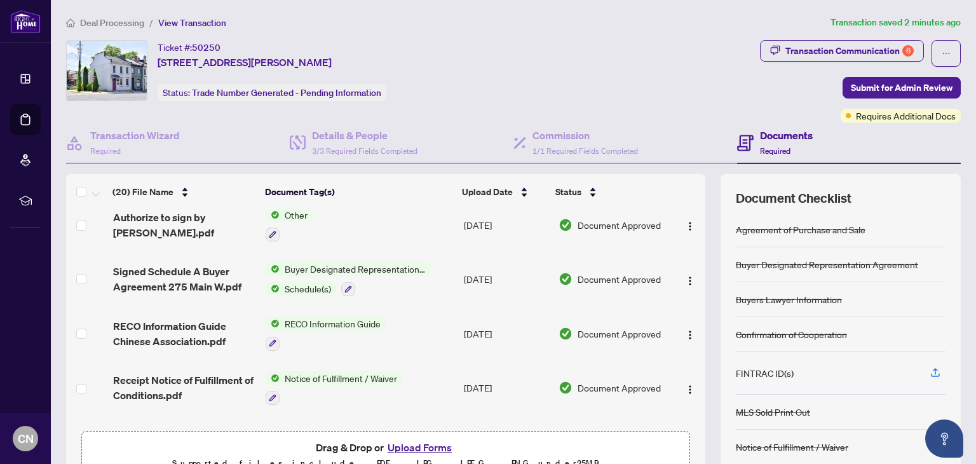
scroll to position [509, 0]
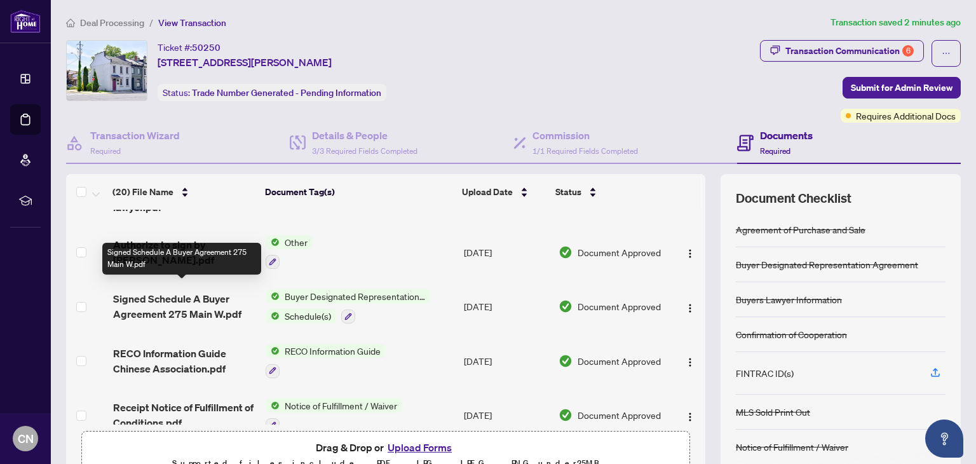
click at [217, 293] on span "Signed Schedule A Buyer Agreement 275 Main W.pdf" at bounding box center [184, 306] width 143 height 31
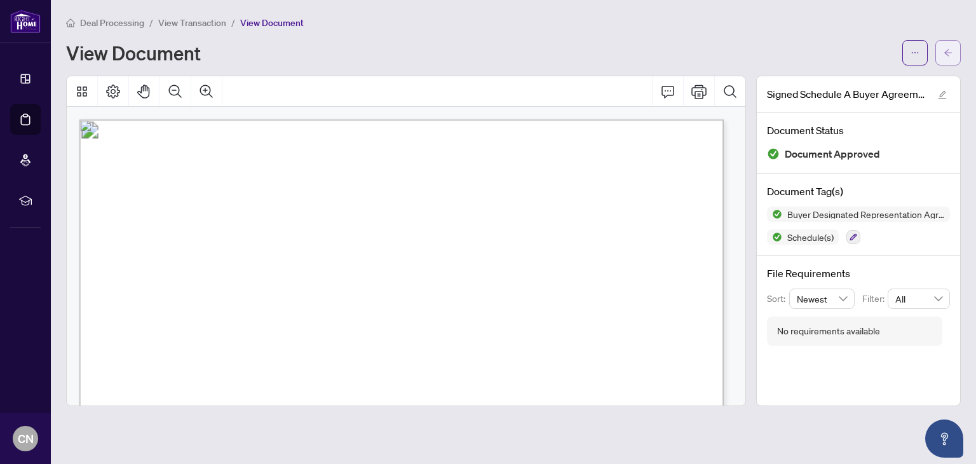
click at [951, 53] on icon "arrow-left" at bounding box center [948, 52] width 9 height 9
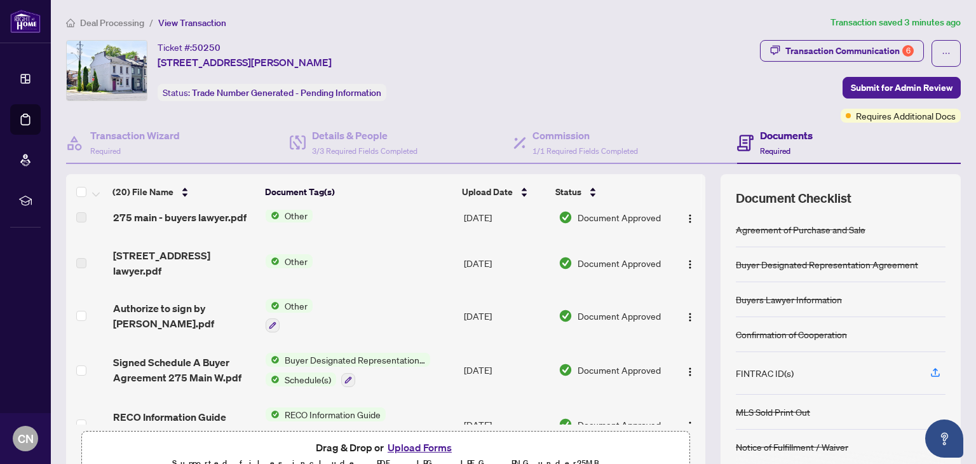
scroll to position [509, 0]
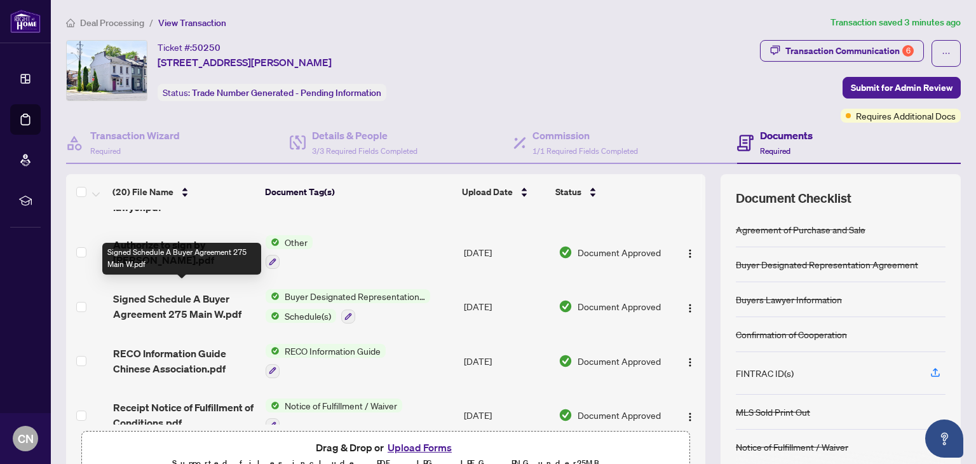
click at [175, 291] on span "Signed Schedule A Buyer Agreement 275 Main W.pdf" at bounding box center [184, 306] width 143 height 31
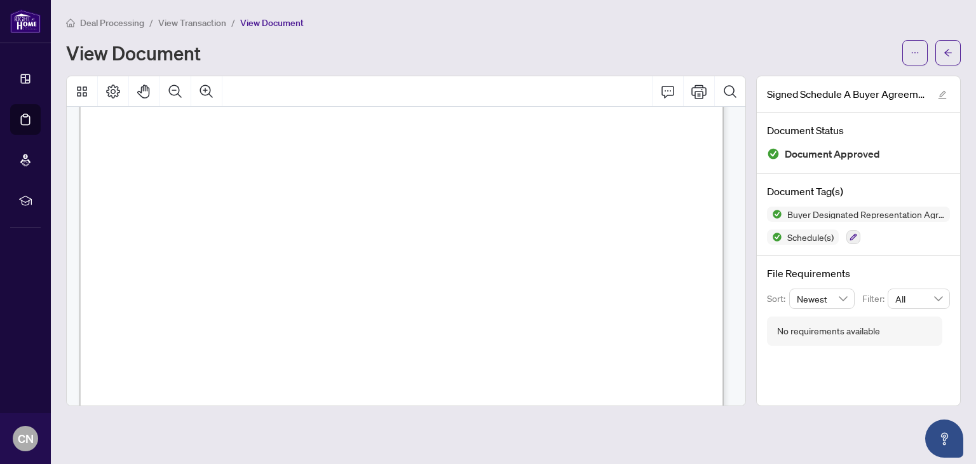
scroll to position [953, 0]
click at [943, 49] on button "button" at bounding box center [948, 52] width 25 height 25
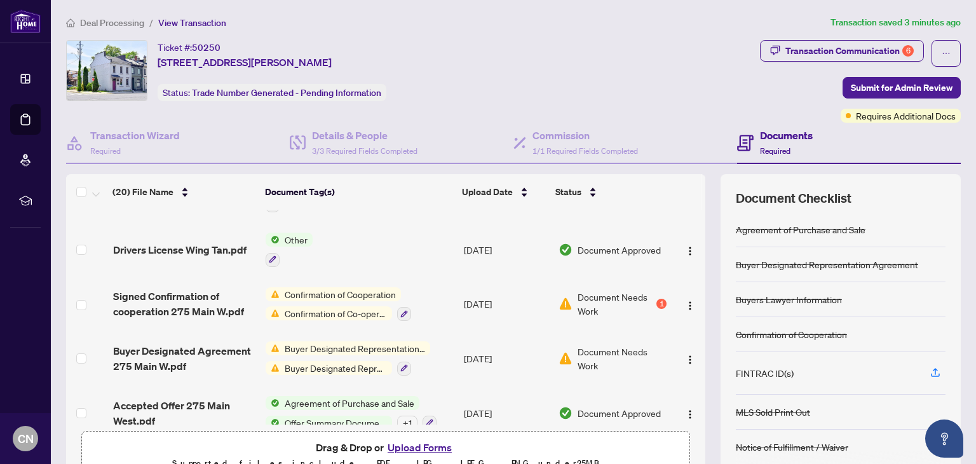
scroll to position [842, 0]
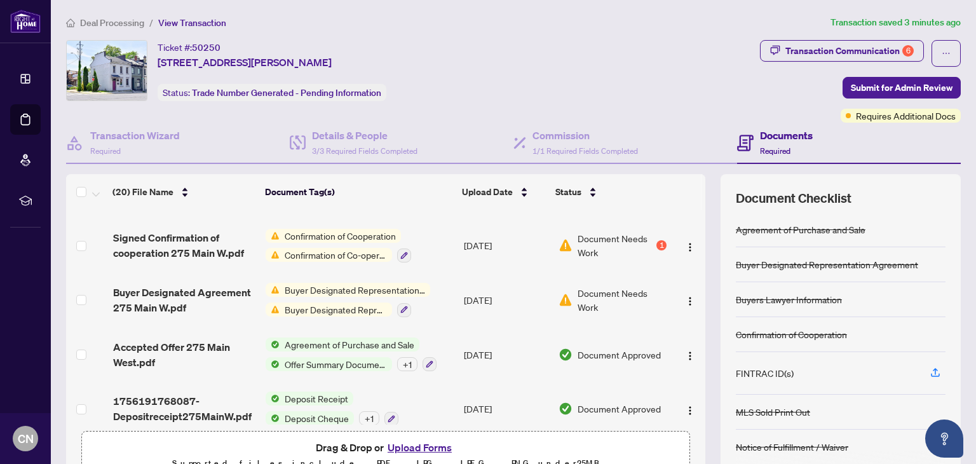
click at [349, 283] on span "Buyer Designated Representation Agreement" at bounding box center [355, 290] width 151 height 14
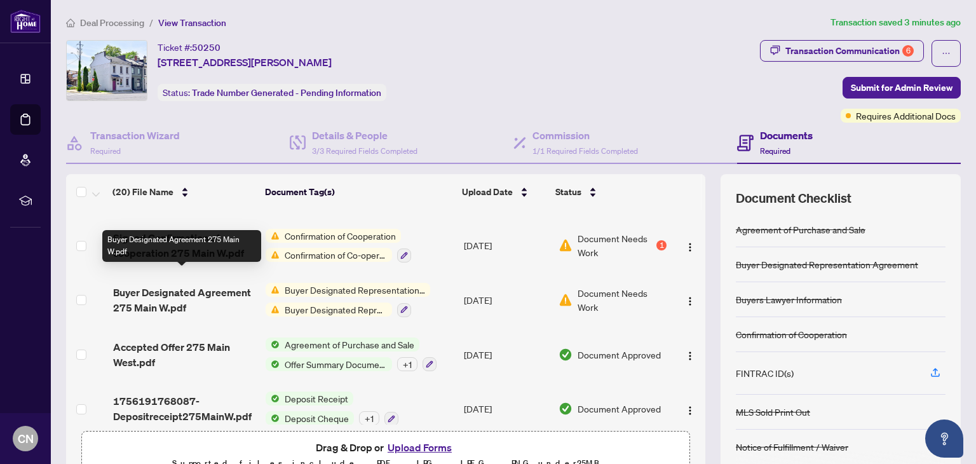
click at [179, 285] on span "Buyer Designated Agreement 275 Main W.pdf" at bounding box center [184, 300] width 143 height 31
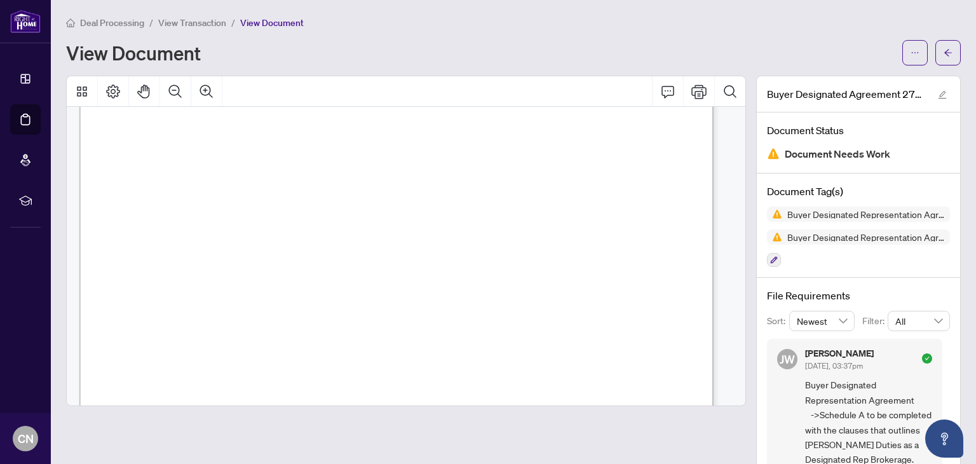
scroll to position [1810, 0]
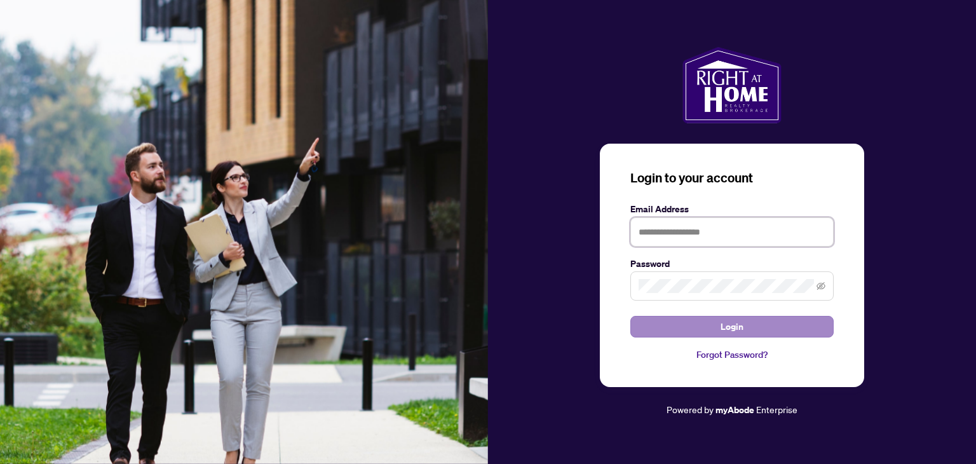
type input "**********"
click at [774, 332] on button "Login" at bounding box center [732, 327] width 203 height 22
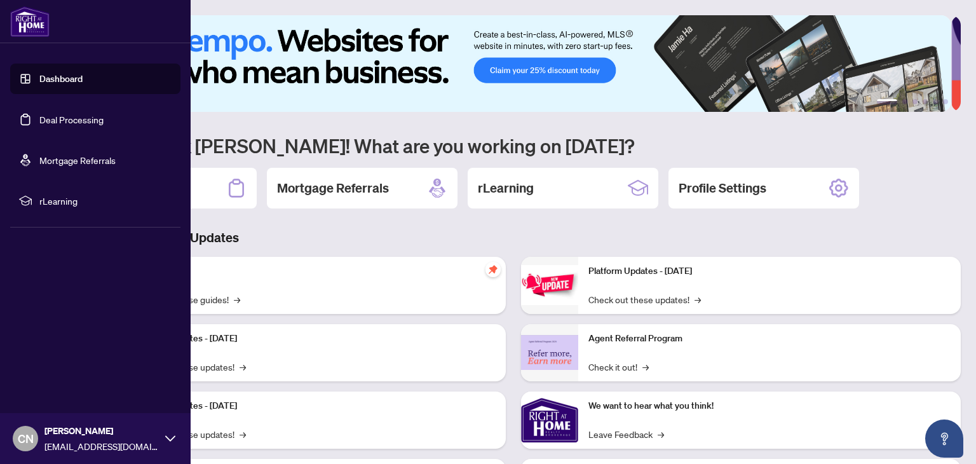
click at [55, 81] on link "Dashboard" at bounding box center [60, 78] width 43 height 11
click at [42, 79] on link "Dashboard" at bounding box center [60, 78] width 43 height 11
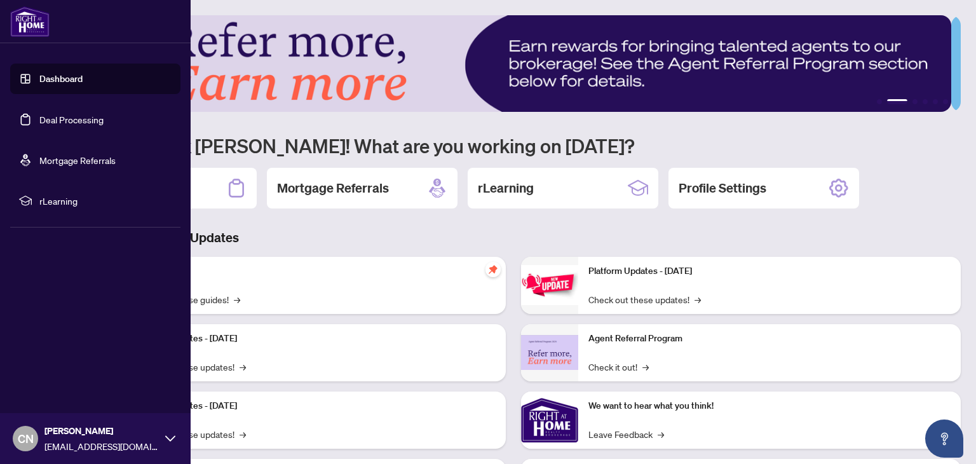
click at [64, 123] on link "Deal Processing" at bounding box center [71, 119] width 64 height 11
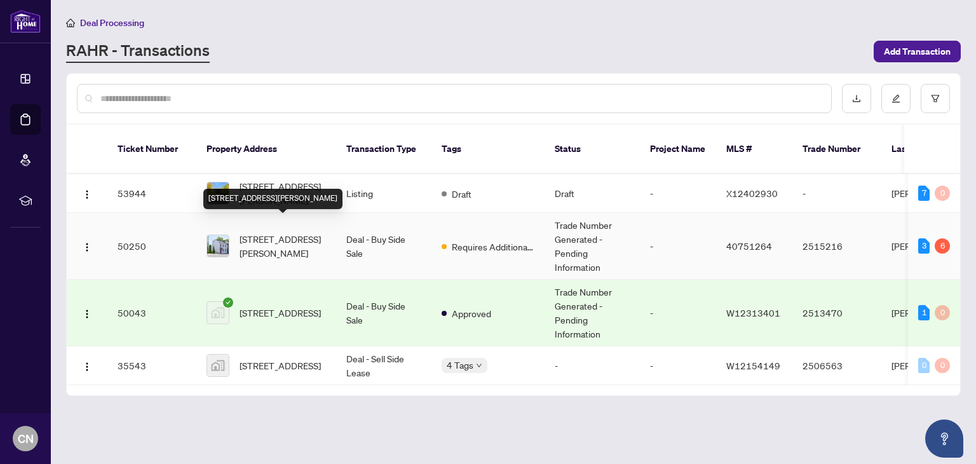
click at [287, 232] on span "[STREET_ADDRESS][PERSON_NAME]" at bounding box center [283, 246] width 86 height 28
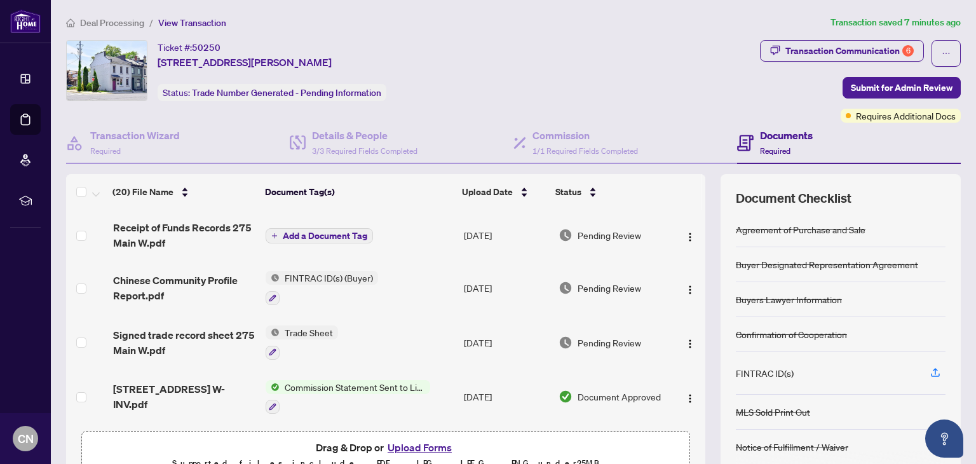
scroll to position [254, 0]
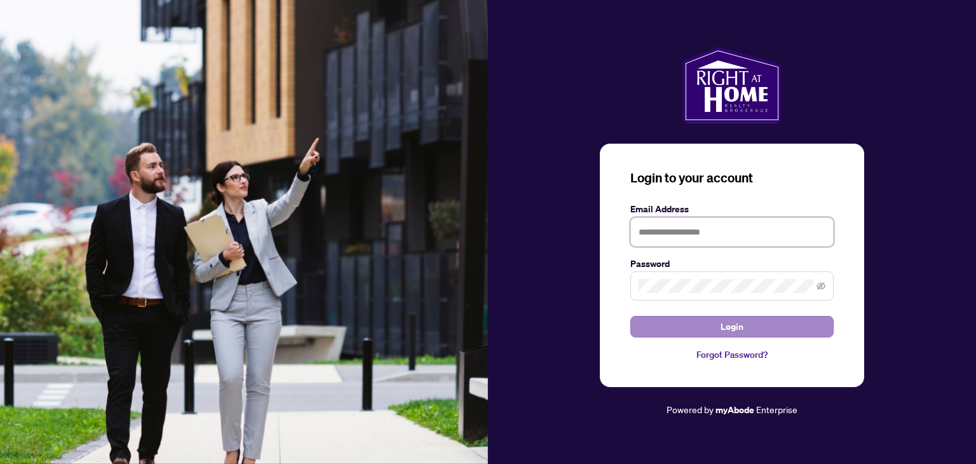
type input "**********"
click at [683, 317] on button "Login" at bounding box center [732, 327] width 203 height 22
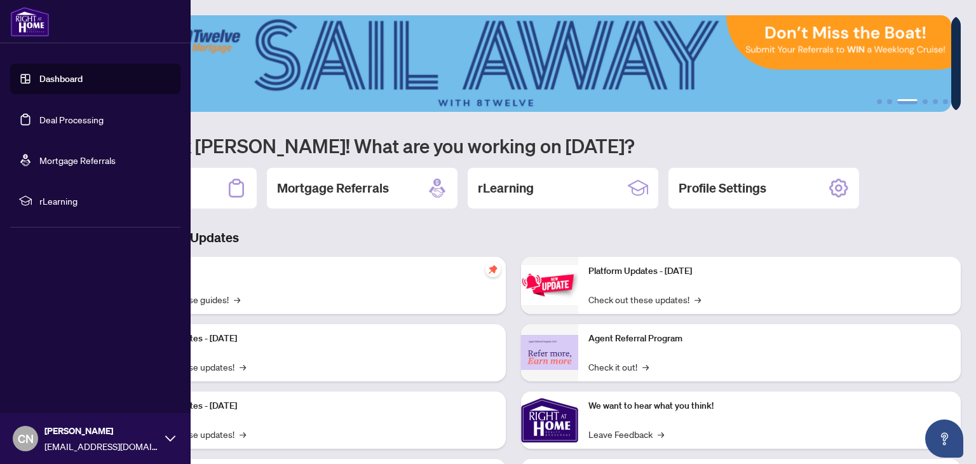
click at [72, 120] on link "Deal Processing" at bounding box center [71, 119] width 64 height 11
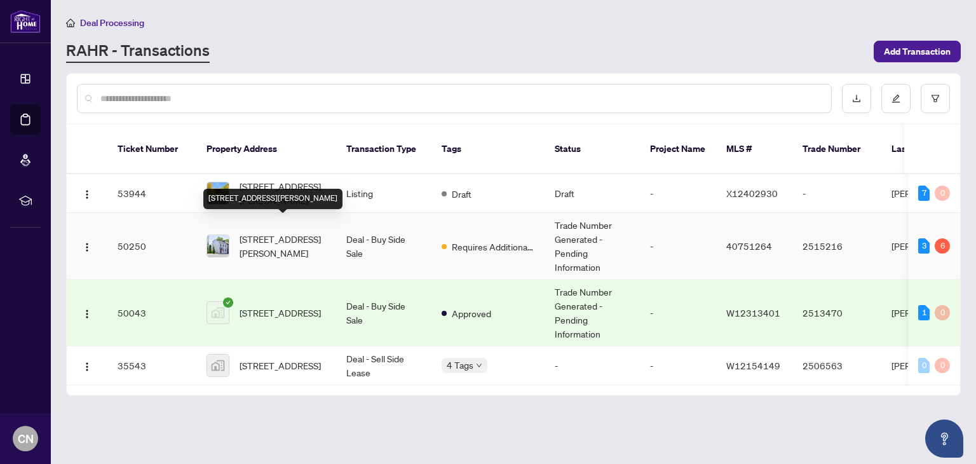
click at [268, 232] on span "[STREET_ADDRESS][PERSON_NAME]" at bounding box center [283, 246] width 86 height 28
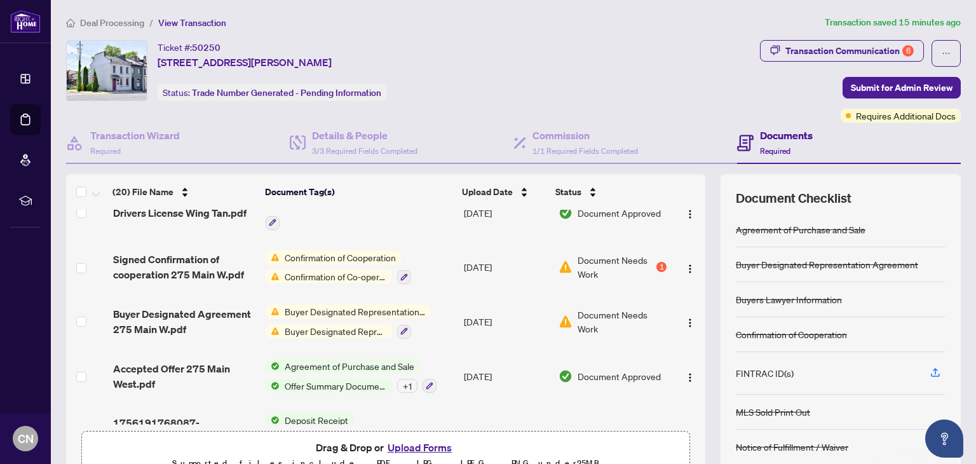
scroll to position [826, 0]
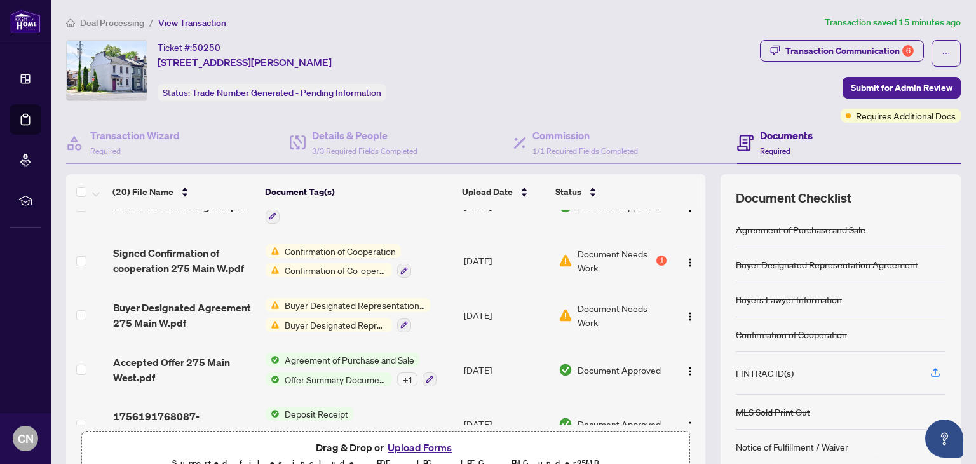
click at [364, 298] on span "Buyer Designated Representation Agreement" at bounding box center [355, 305] width 151 height 14
click at [564, 301] on div "Document Needs Work" at bounding box center [613, 315] width 108 height 28
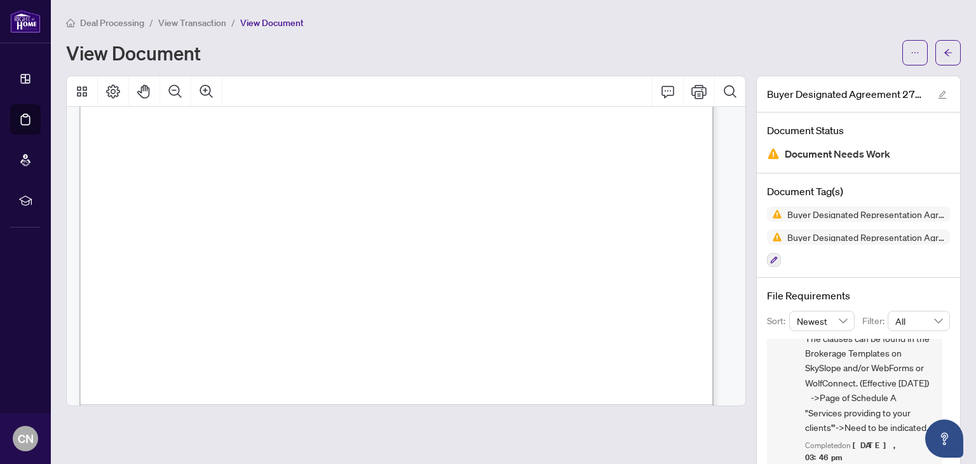
scroll to position [3080, 0]
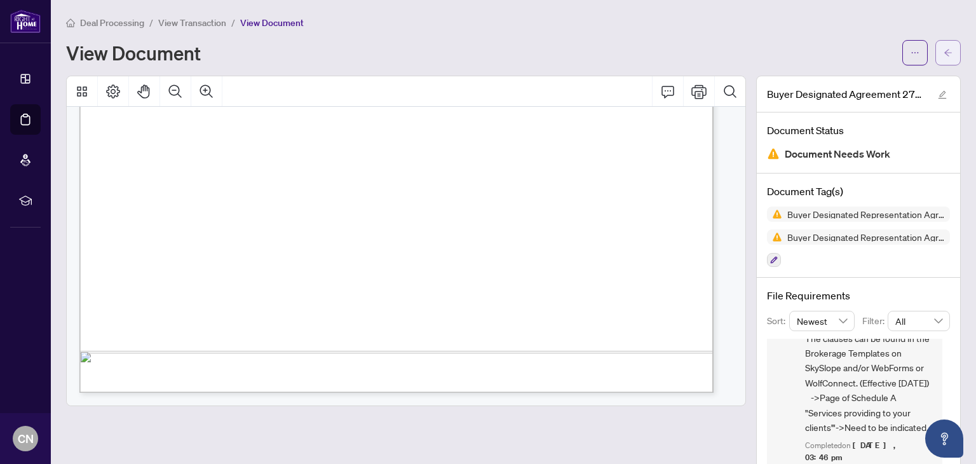
click at [944, 55] on icon "arrow-left" at bounding box center [948, 52] width 9 height 9
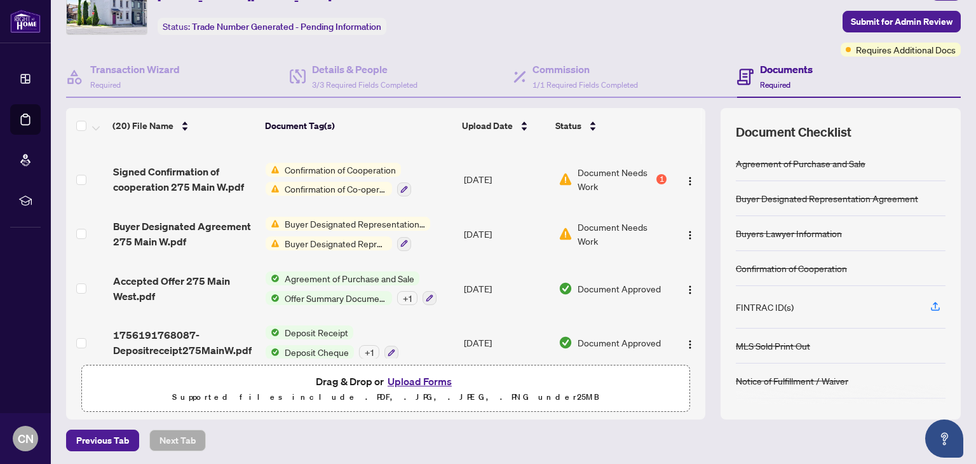
scroll to position [67, 0]
click at [404, 377] on button "Upload Forms" at bounding box center [420, 380] width 72 height 17
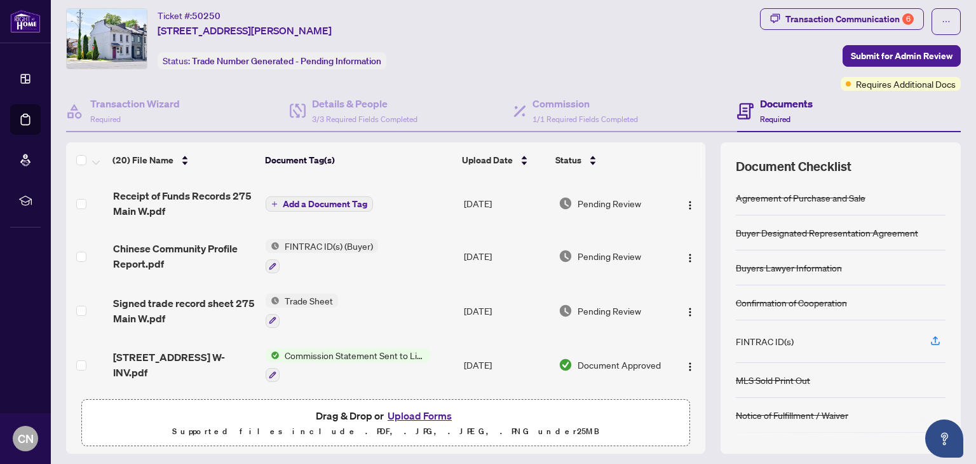
scroll to position [3, 0]
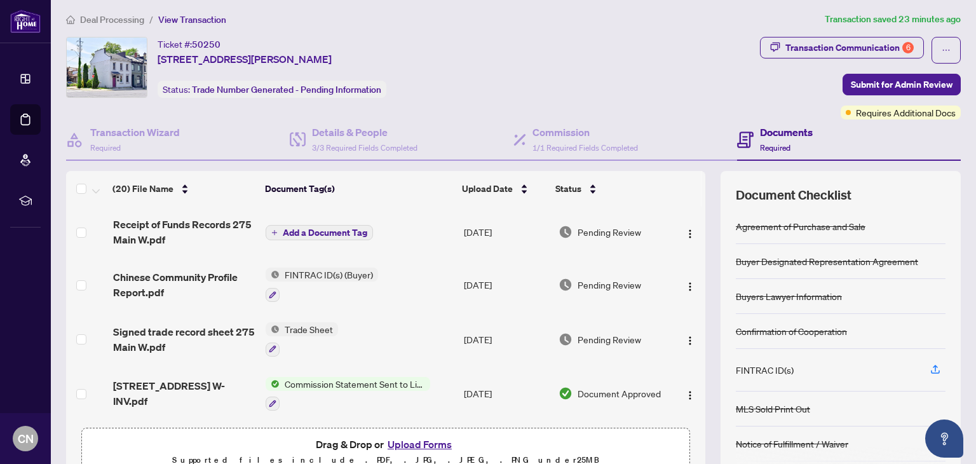
click at [301, 228] on span "Add a Document Tag" at bounding box center [325, 232] width 85 height 9
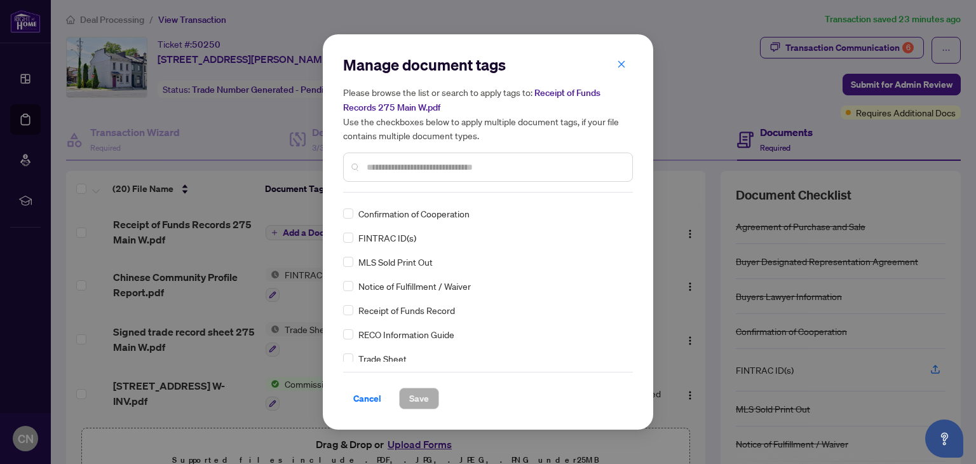
scroll to position [64, 0]
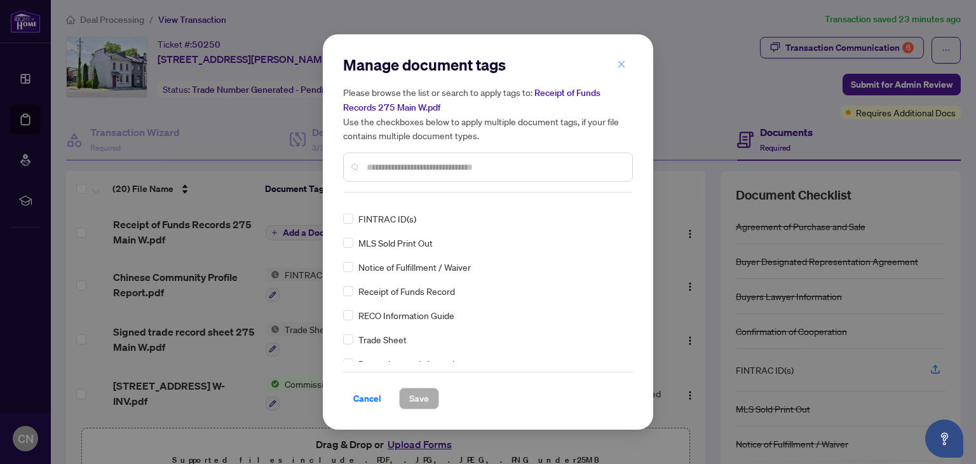
click at [622, 64] on icon "close" at bounding box center [621, 63] width 7 height 7
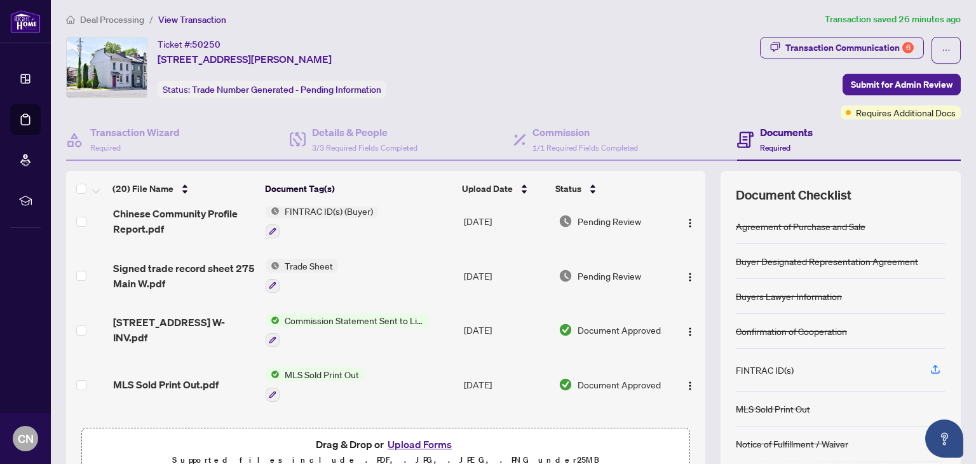
click at [427, 441] on button "Upload Forms" at bounding box center [420, 444] width 72 height 17
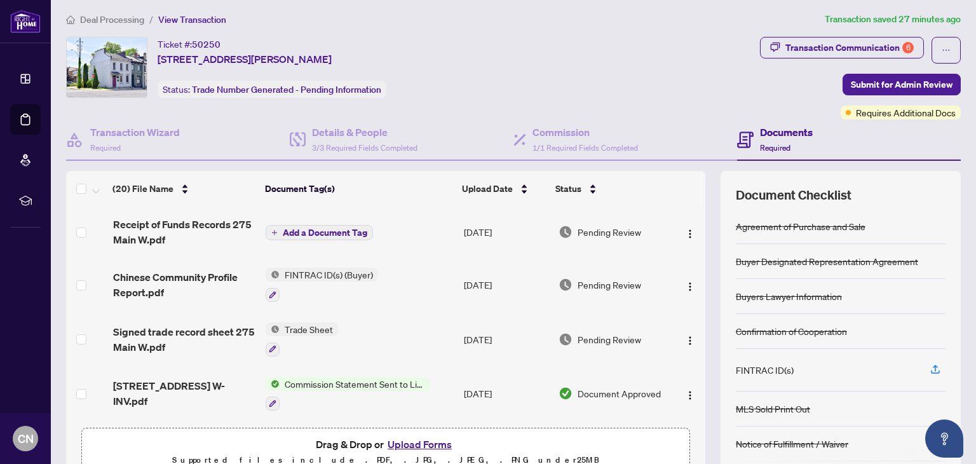
scroll to position [0, 0]
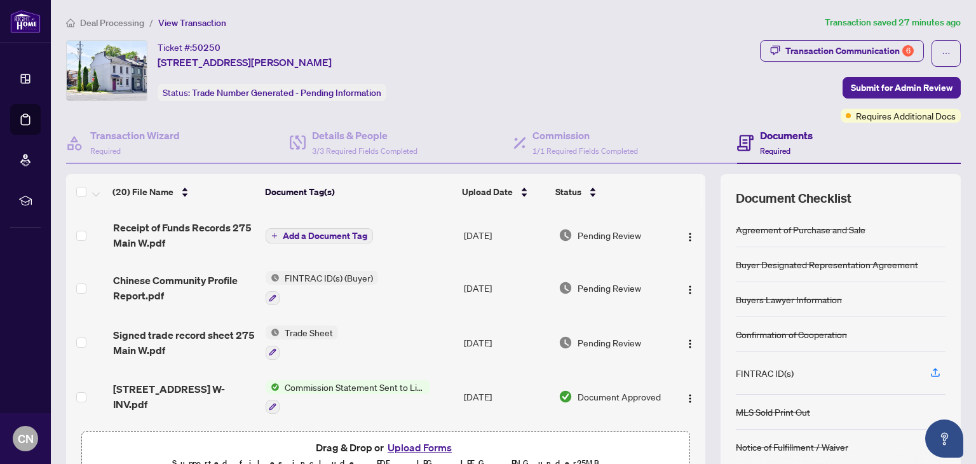
click at [335, 273] on span "FINTRAC ID(s) (Buyer)" at bounding box center [329, 278] width 99 height 14
click at [269, 294] on icon "button" at bounding box center [273, 298] width 8 height 8
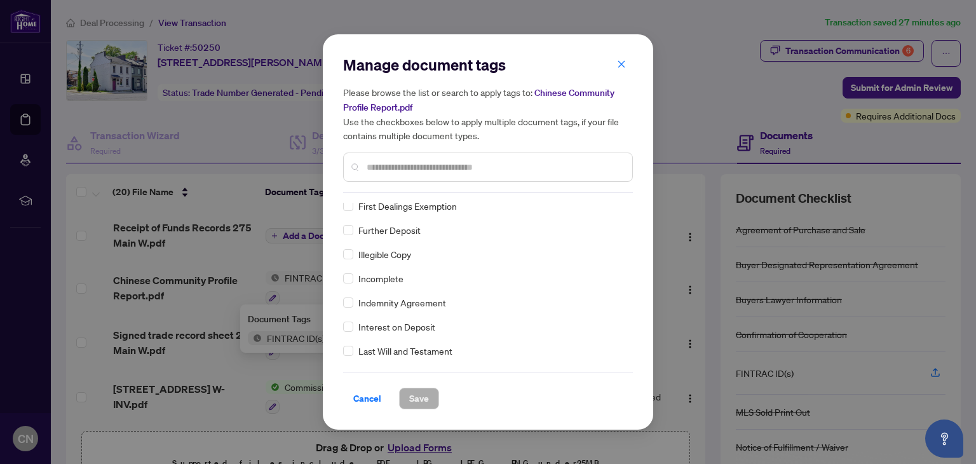
scroll to position [1462, 0]
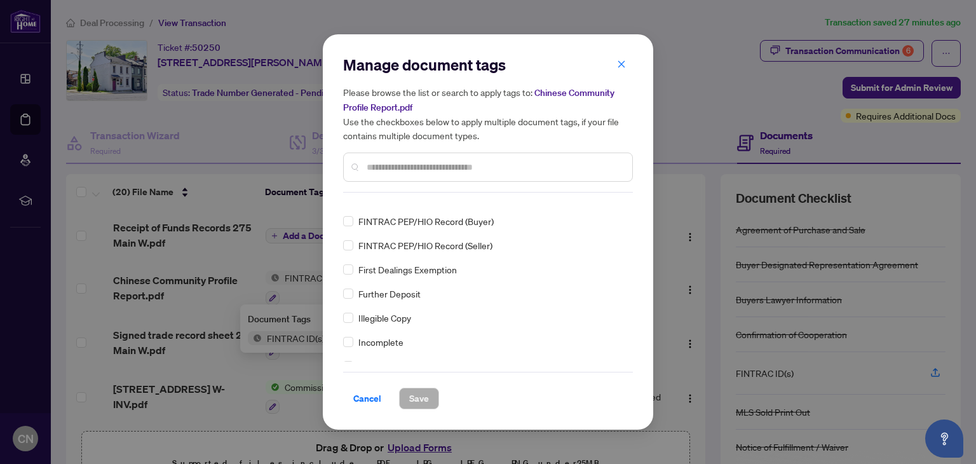
click at [368, 219] on span "FINTRAC PEP/HIO Record (Buyer)" at bounding box center [426, 221] width 135 height 14
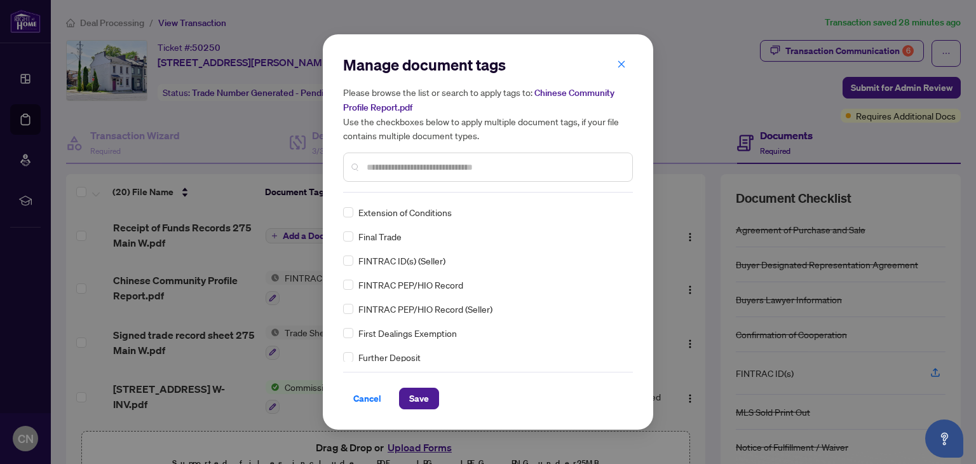
scroll to position [0, 0]
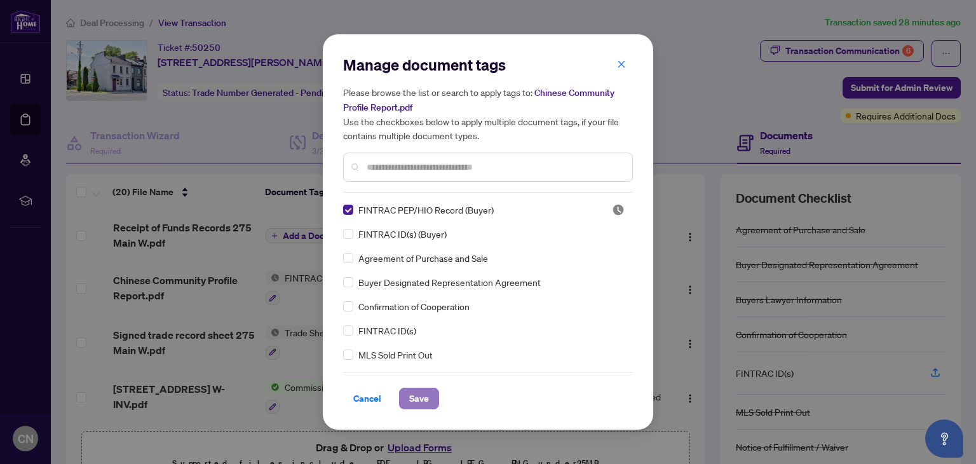
click at [416, 392] on span "Save" at bounding box center [419, 398] width 20 height 20
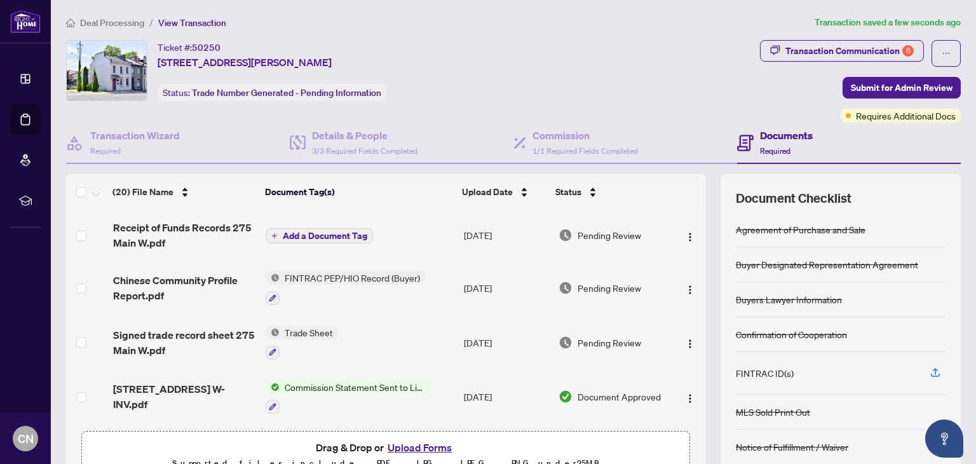
click at [310, 231] on span "Add a Document Tag" at bounding box center [325, 235] width 85 height 9
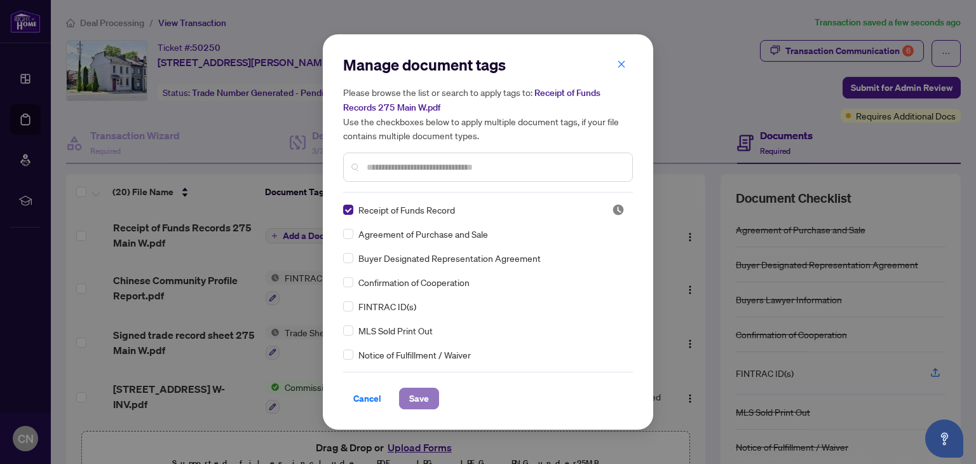
click at [418, 390] on span "Save" at bounding box center [419, 398] width 20 height 20
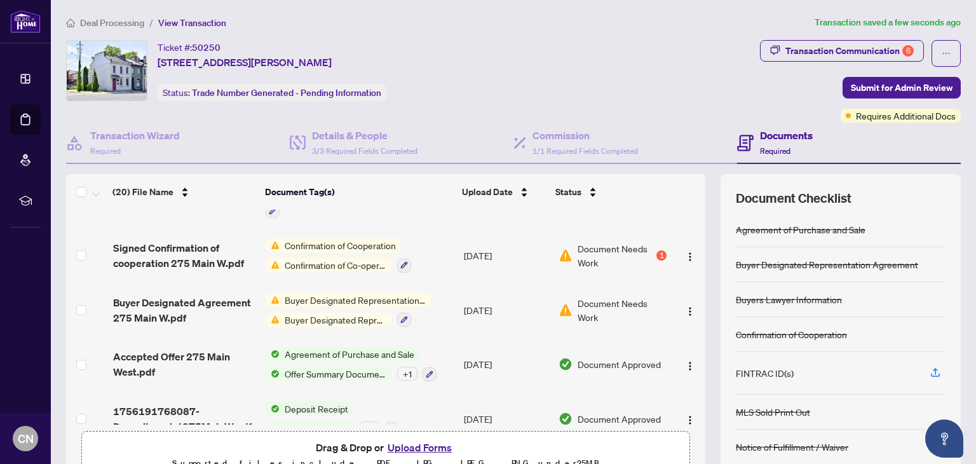
scroll to position [844, 0]
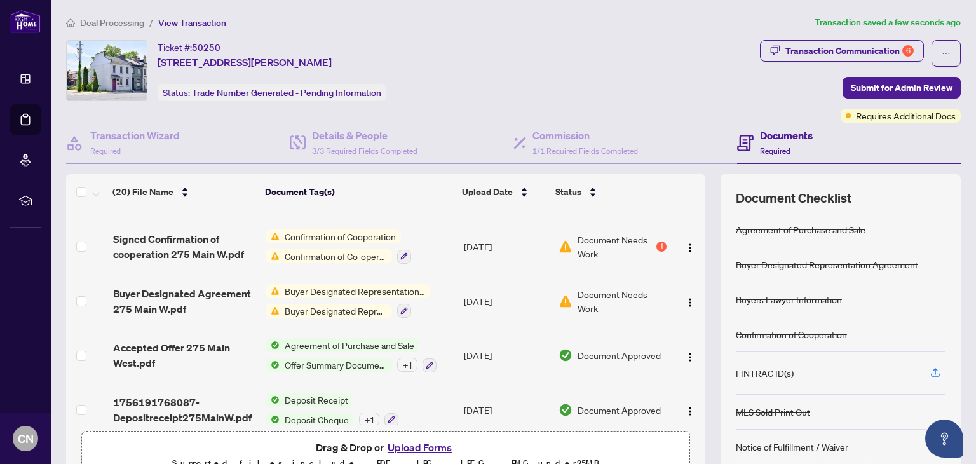
click at [420, 446] on button "Upload Forms" at bounding box center [420, 447] width 72 height 17
click at [932, 56] on button "button" at bounding box center [946, 53] width 29 height 27
click at [942, 56] on icon "ellipsis" at bounding box center [946, 53] width 9 height 9
click at [689, 78] on div "Ticket #: 50250 275 Main Street, Hamilton, ON L8P 1J7, Canada Status: Trade Num…" at bounding box center [410, 70] width 689 height 61
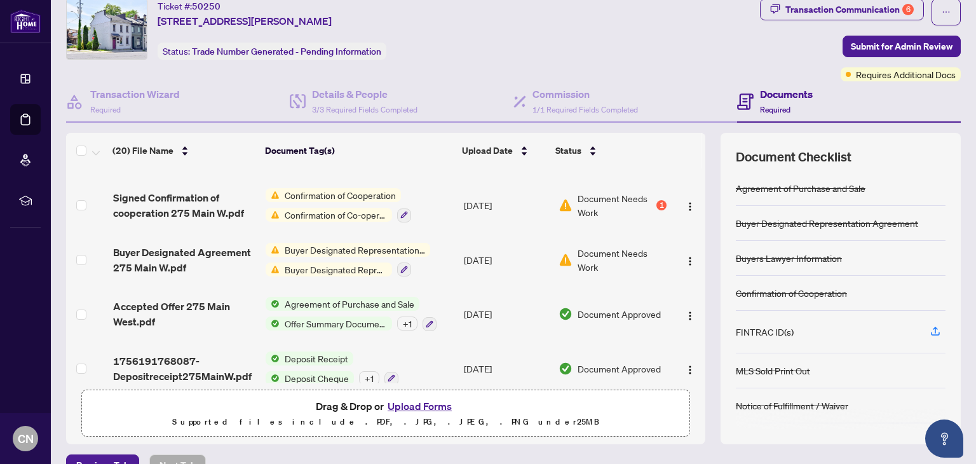
scroll to position [64, 0]
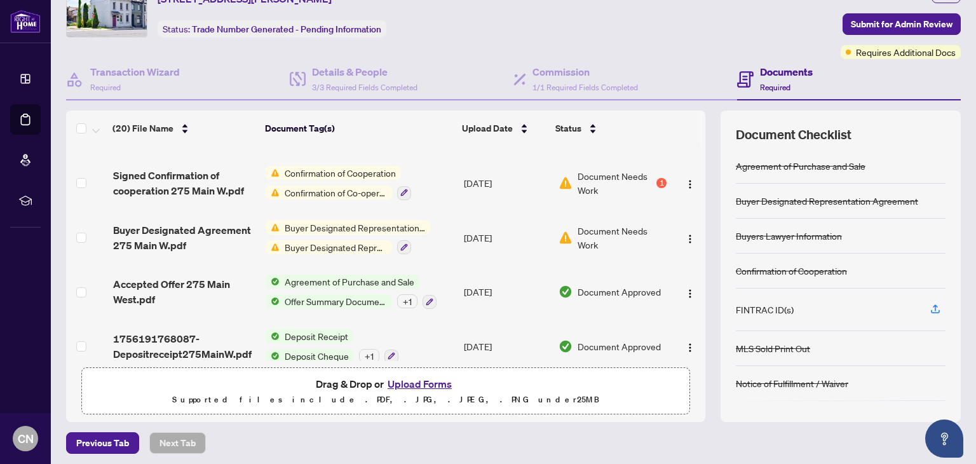
click at [426, 381] on button "Upload Forms" at bounding box center [420, 384] width 72 height 17
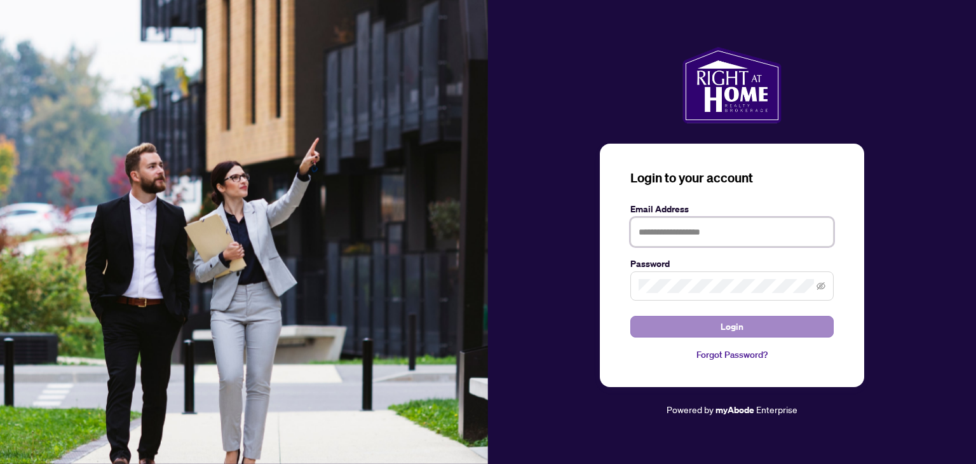
type input "**********"
click at [697, 327] on button "Login" at bounding box center [732, 327] width 203 height 22
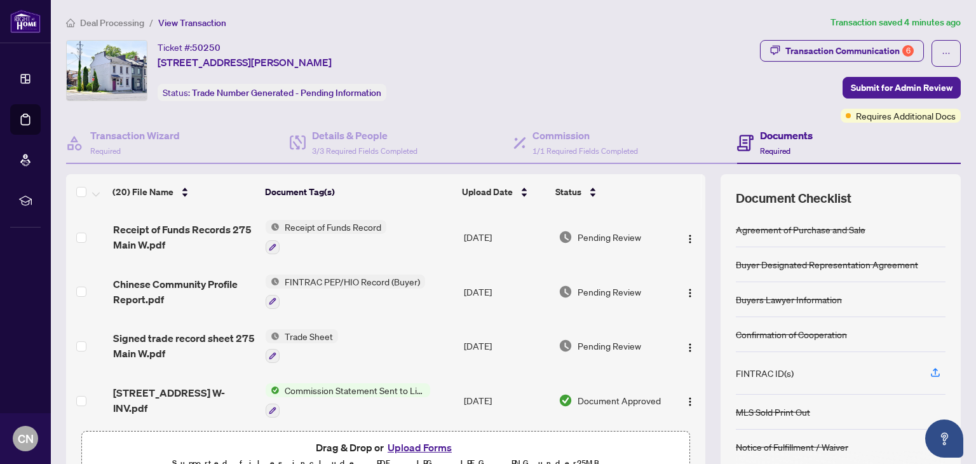
scroll to position [64, 0]
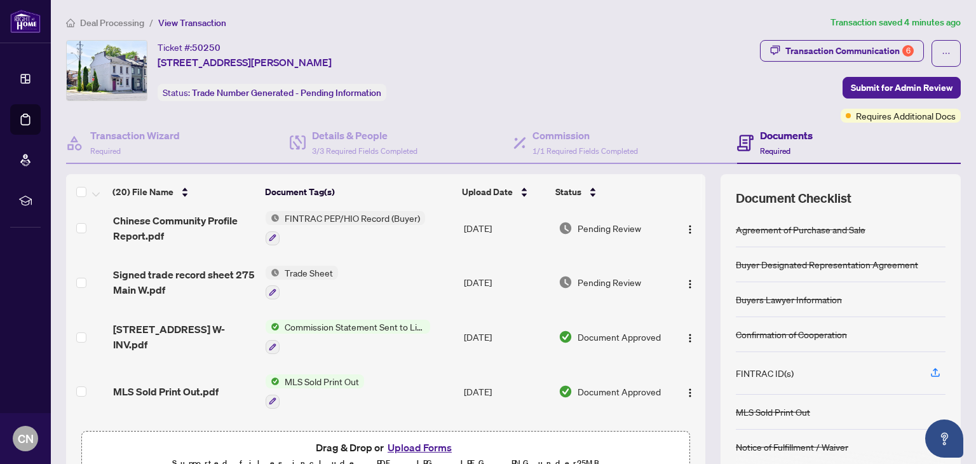
click at [425, 448] on button "Upload Forms" at bounding box center [420, 447] width 72 height 17
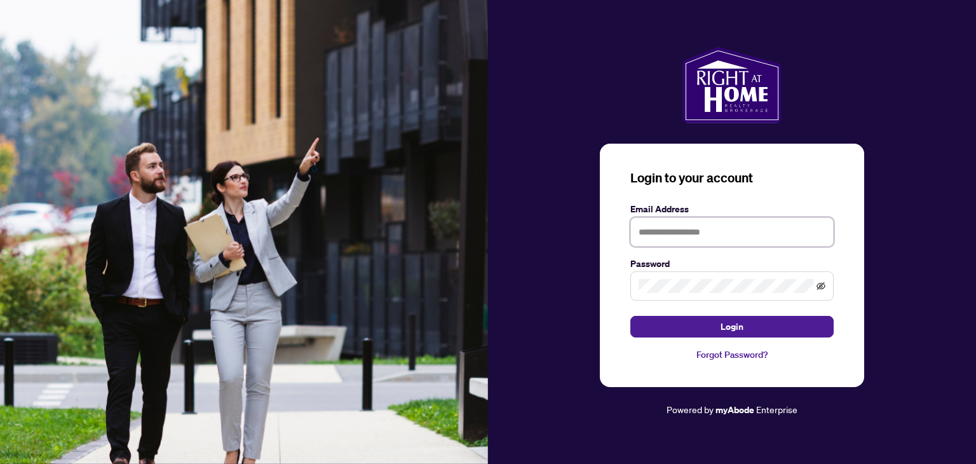
type input "**********"
click at [823, 289] on icon "eye-invisible" at bounding box center [821, 286] width 9 height 9
click at [620, 285] on div "**********" at bounding box center [732, 266] width 264 height 244
